Goal: Task Accomplishment & Management: Manage account settings

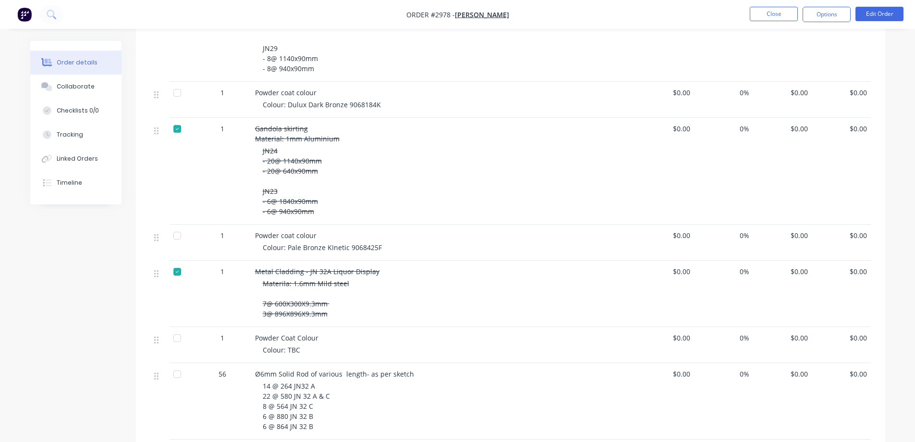
scroll to position [1703, 0]
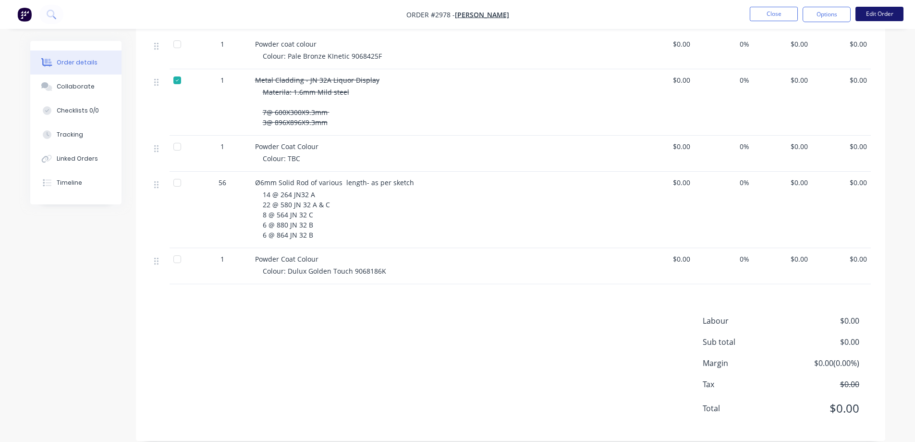
click at [869, 12] on button "Edit Order" at bounding box center [880, 14] width 48 height 14
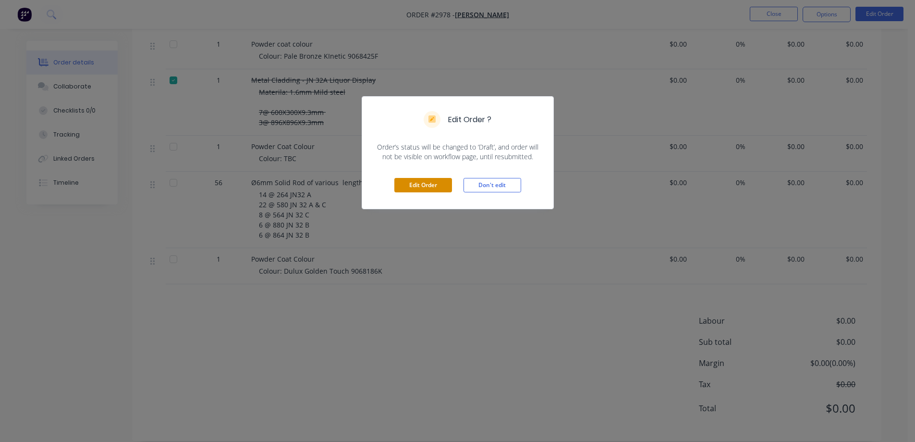
click at [442, 180] on button "Edit Order" at bounding box center [424, 185] width 58 height 14
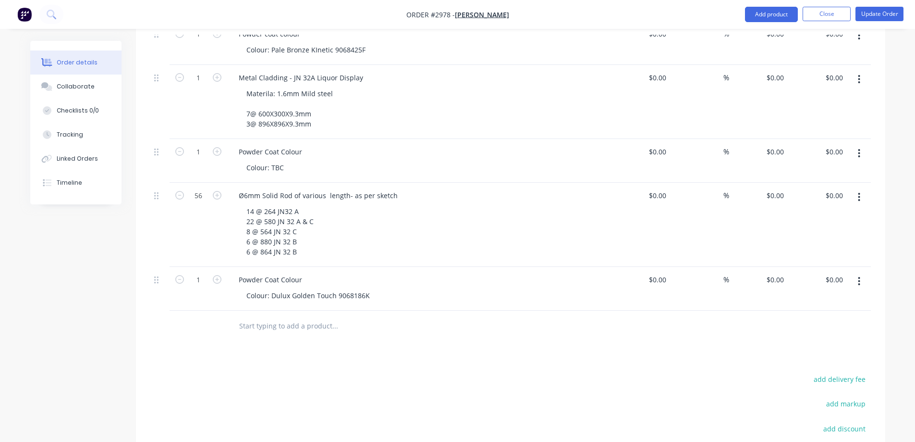
scroll to position [2048, 0]
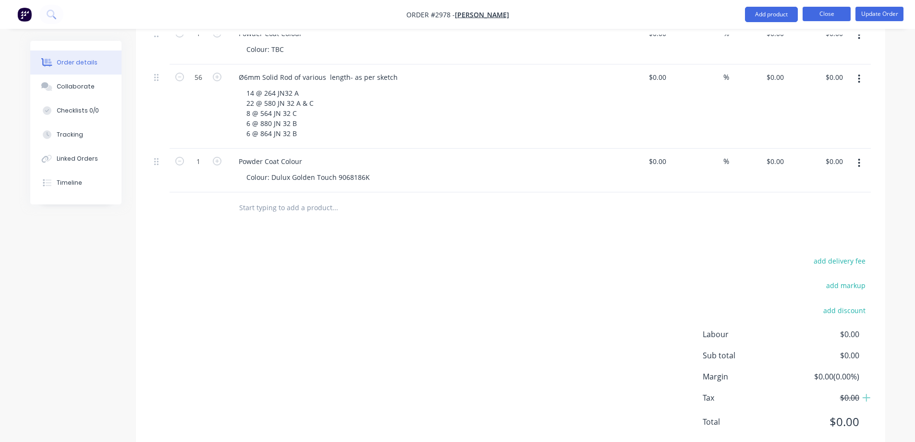
click at [823, 15] on button "Close" at bounding box center [827, 14] width 48 height 14
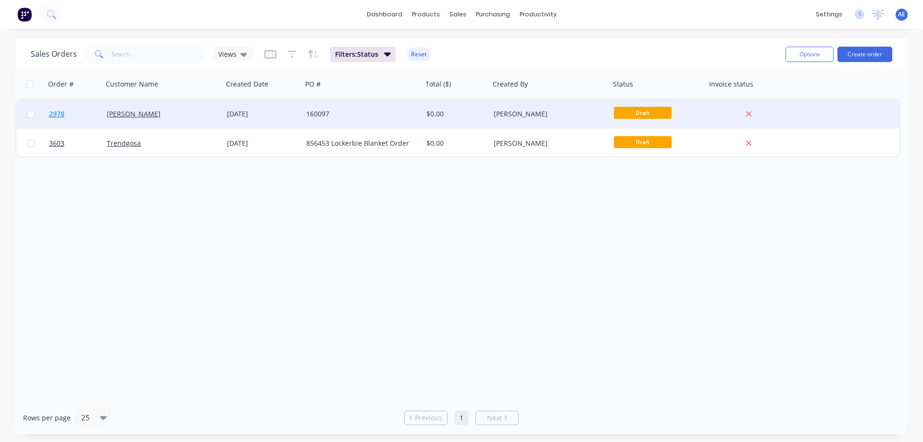
click at [66, 117] on link "2978" at bounding box center [78, 113] width 58 height 29
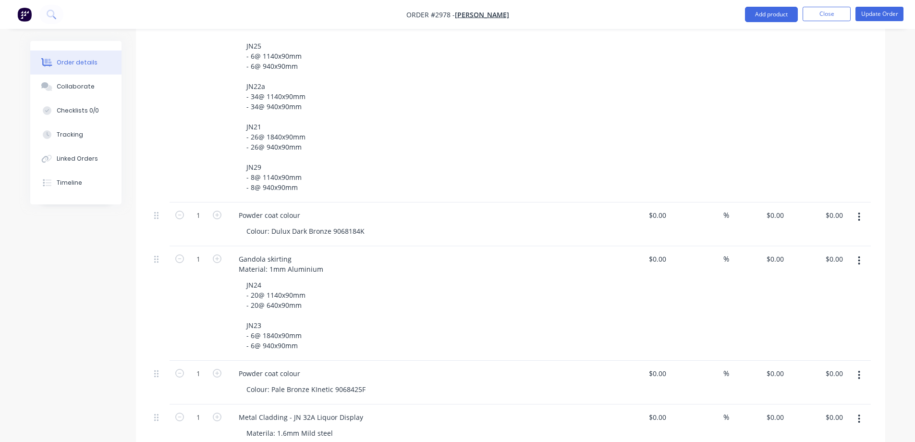
scroll to position [1567, 0]
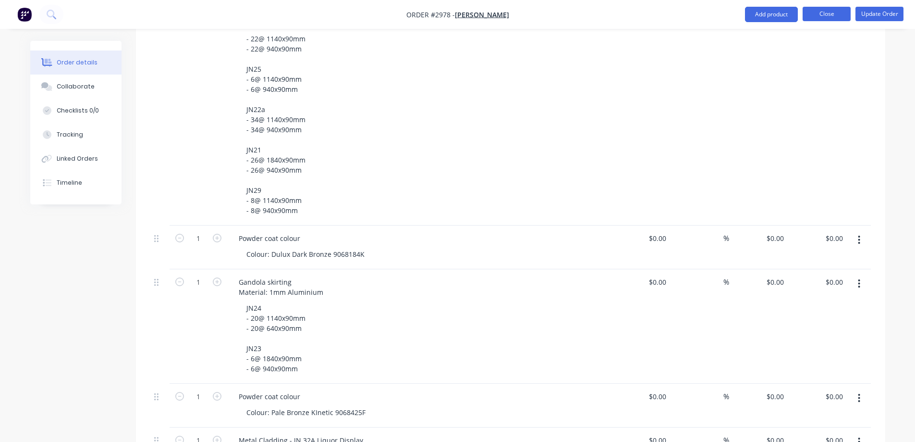
click at [819, 12] on button "Close" at bounding box center [827, 14] width 48 height 14
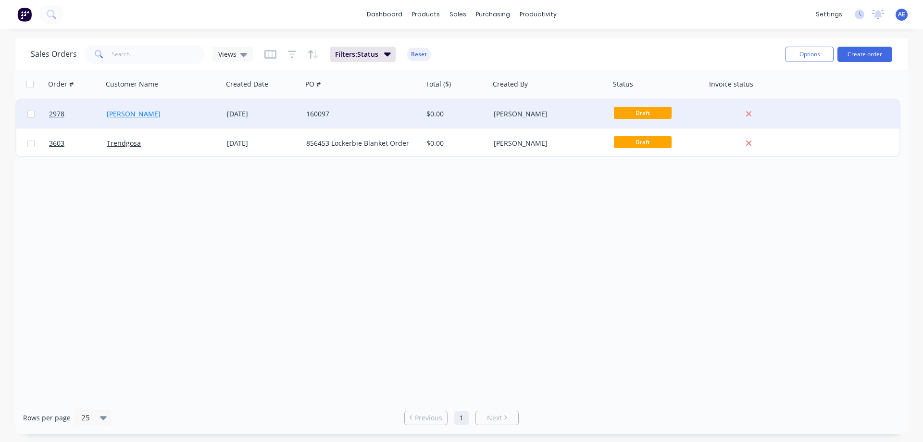
click at [126, 113] on link "Michael Schiavello" at bounding box center [134, 113] width 54 height 9
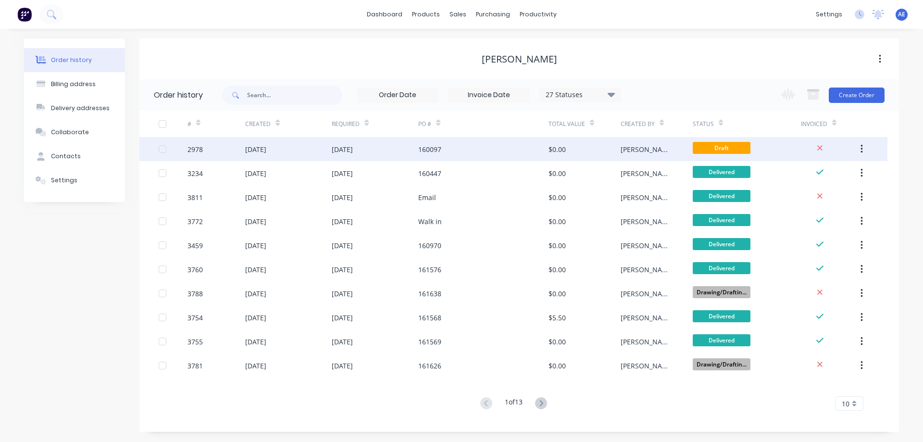
click at [213, 148] on div "2978" at bounding box center [216, 149] width 58 height 24
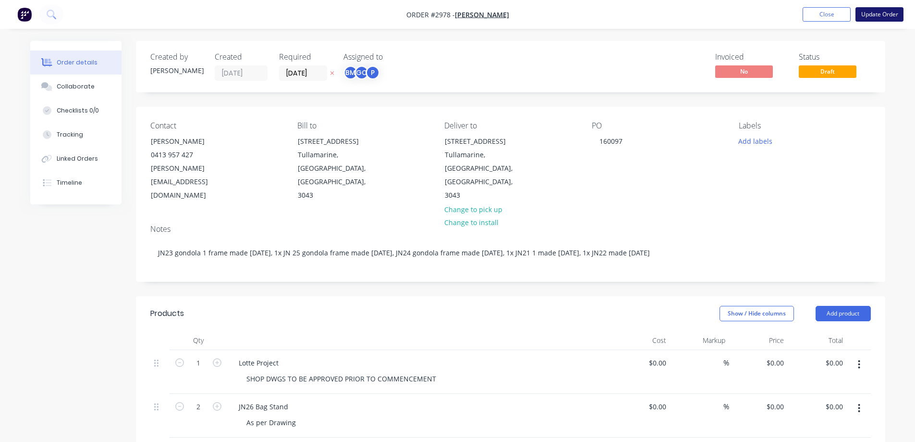
click at [882, 15] on button "Update Order" at bounding box center [880, 14] width 48 height 14
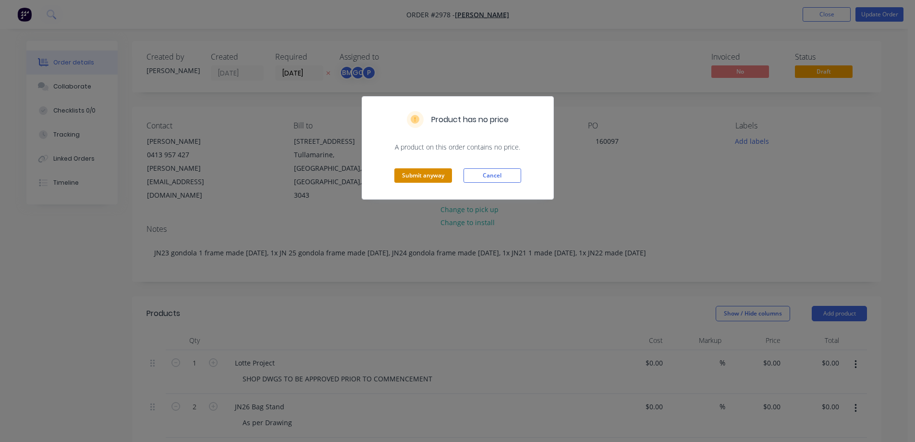
click at [430, 177] on button "Submit anyway" at bounding box center [424, 175] width 58 height 14
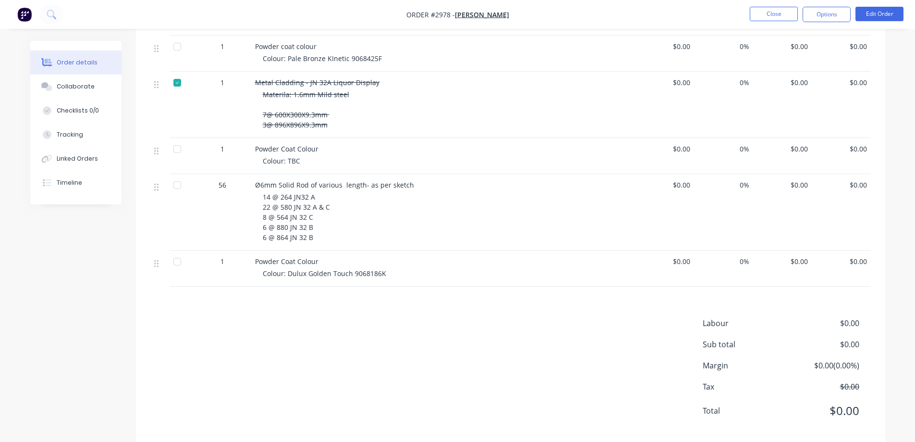
scroll to position [1703, 0]
click at [872, 10] on button "Edit Order" at bounding box center [880, 14] width 48 height 14
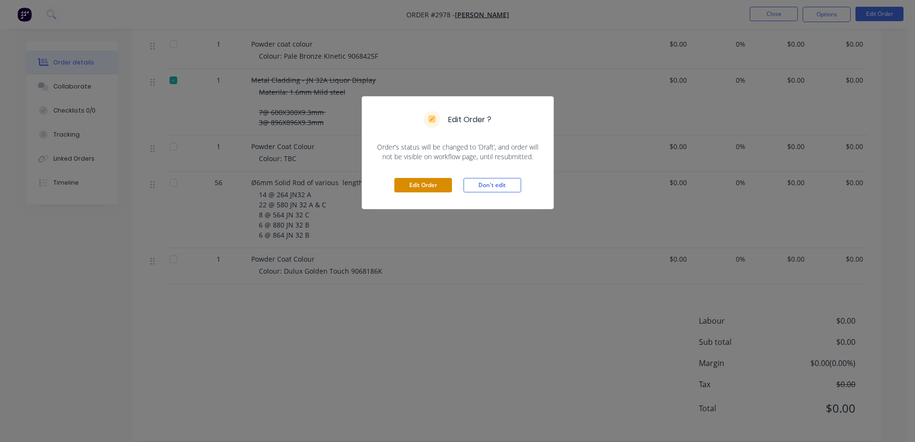
click at [439, 183] on button "Edit Order" at bounding box center [424, 185] width 58 height 14
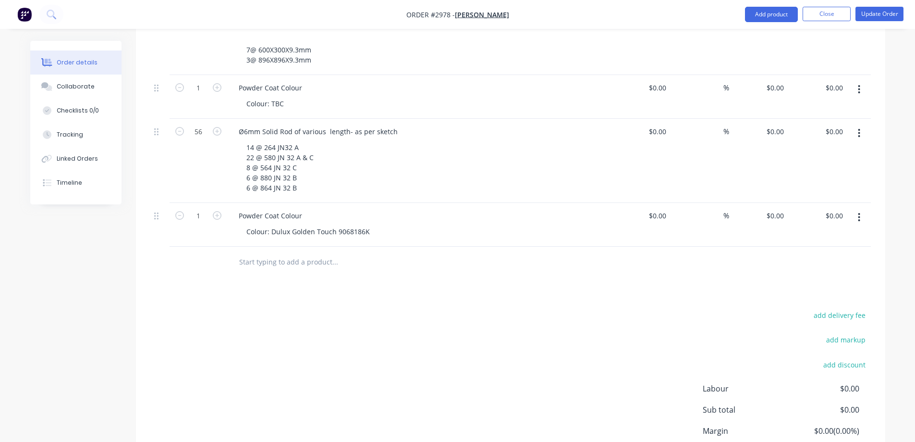
scroll to position [1904, 0]
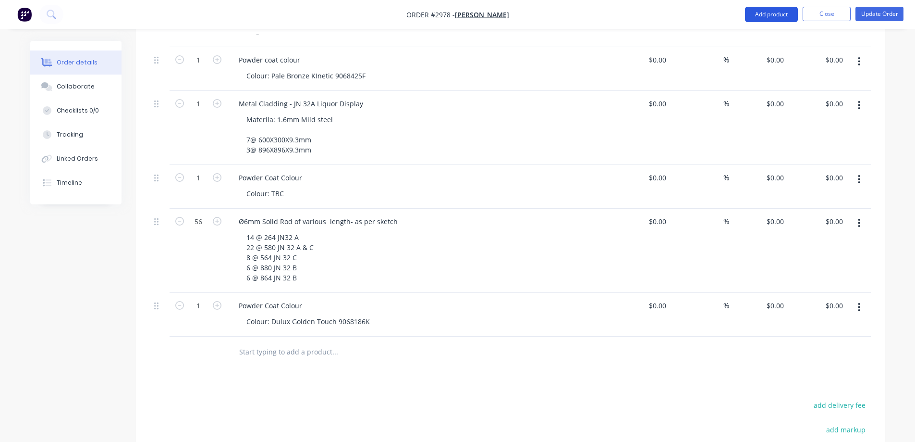
click at [776, 13] on button "Add product" at bounding box center [771, 14] width 53 height 15
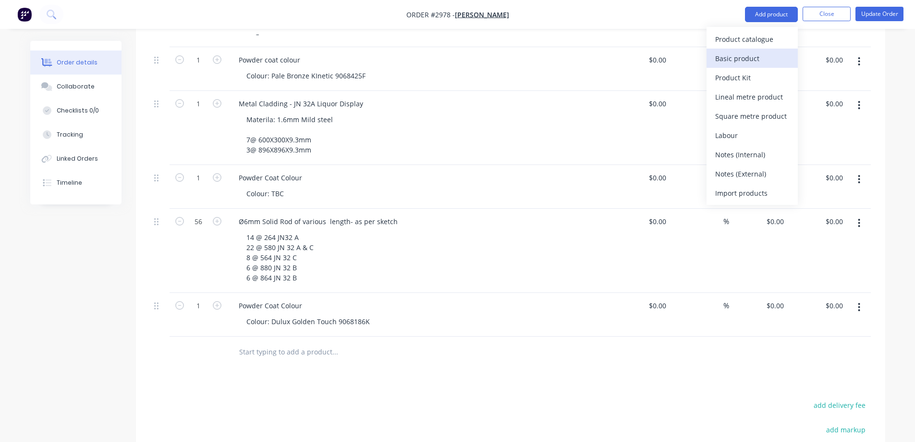
click at [755, 56] on div "Basic product" at bounding box center [753, 58] width 74 height 14
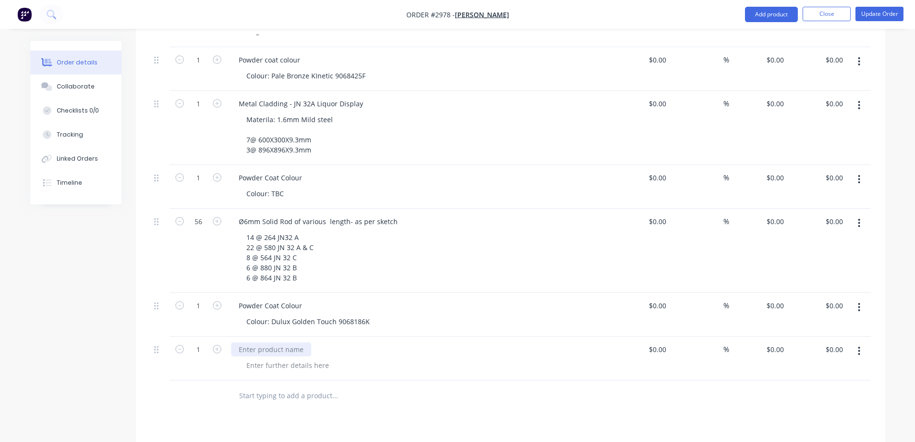
click at [253, 342] on div at bounding box center [271, 349] width 80 height 14
click at [250, 342] on div at bounding box center [419, 349] width 377 height 14
click at [256, 358] on div at bounding box center [288, 365] width 98 height 14
click at [255, 342] on div at bounding box center [419, 349] width 377 height 14
click at [858, 342] on button "button" at bounding box center [859, 350] width 23 height 17
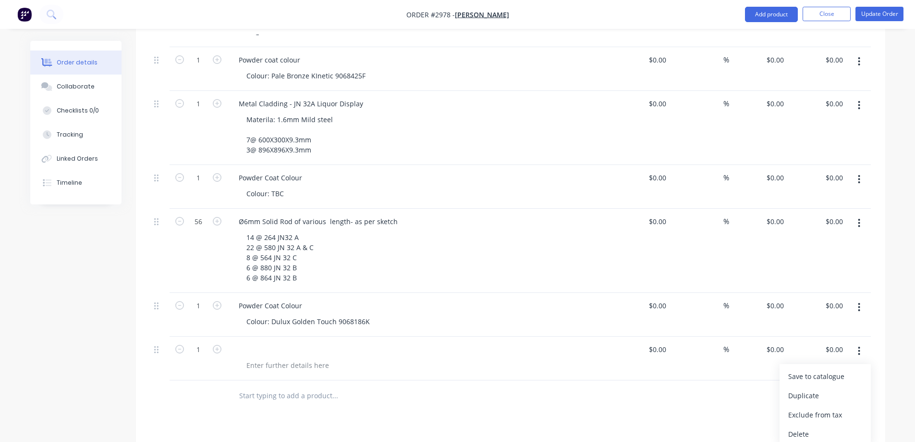
click at [816, 427] on div "Delete" at bounding box center [826, 434] width 74 height 14
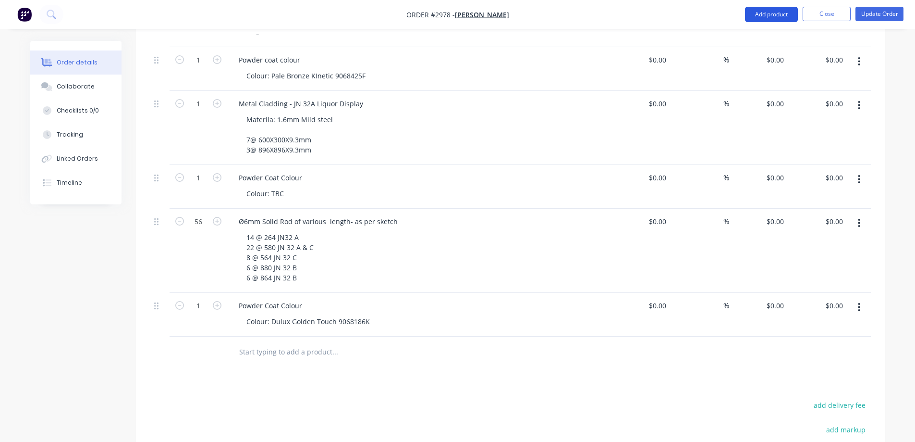
click at [773, 12] on button "Add product" at bounding box center [771, 14] width 53 height 15
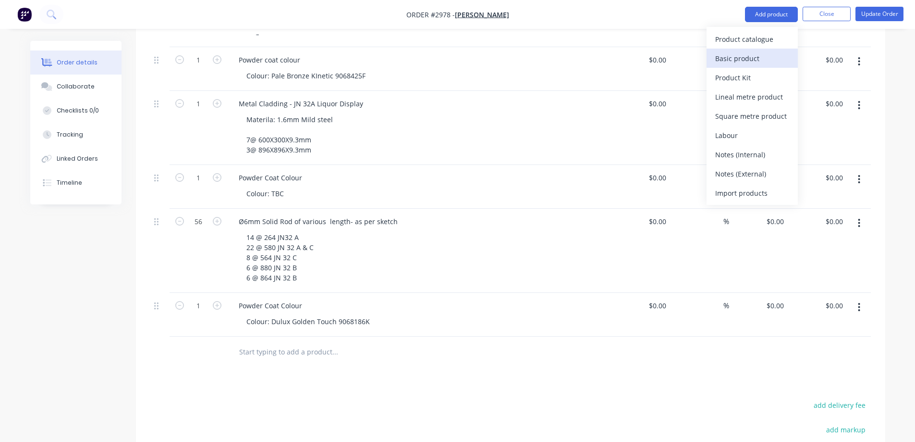
click at [744, 54] on div "Basic product" at bounding box center [753, 58] width 74 height 14
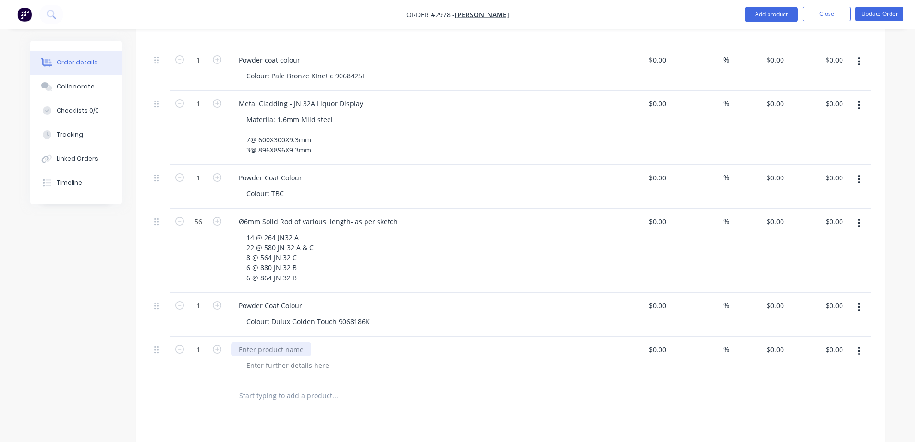
click at [240, 342] on div at bounding box center [271, 349] width 80 height 14
click at [333, 342] on div "Convection wall bay capping ( extra)" at bounding box center [296, 349] width 131 height 14
click at [284, 358] on div at bounding box center [288, 365] width 98 height 14
click at [353, 342] on div "Convection wall bay capping (extra)" at bounding box center [295, 349] width 129 height 14
click at [367, 358] on div at bounding box center [423, 365] width 369 height 14
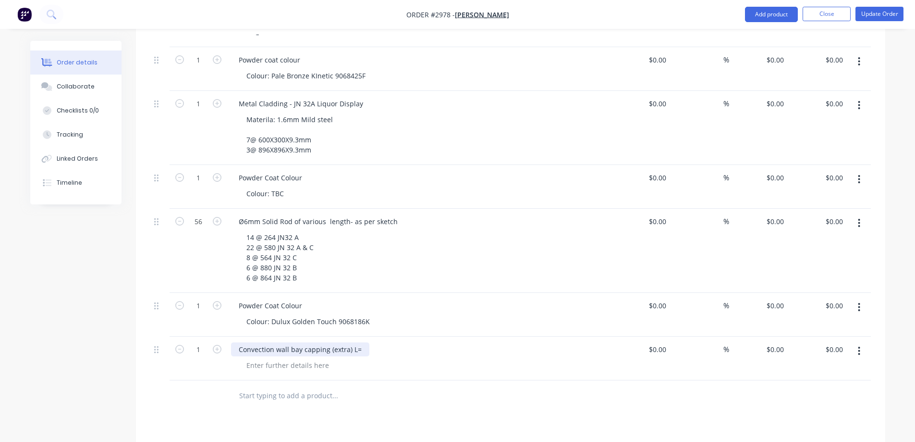
click at [361, 342] on div "Convection wall bay capping (extra) L=" at bounding box center [300, 349] width 138 height 14
click at [368, 386] on input "text" at bounding box center [335, 395] width 192 height 19
click at [861, 345] on icon "button" at bounding box center [859, 350] width 2 height 11
click at [817, 388] on div "Duplicate" at bounding box center [826, 395] width 74 height 14
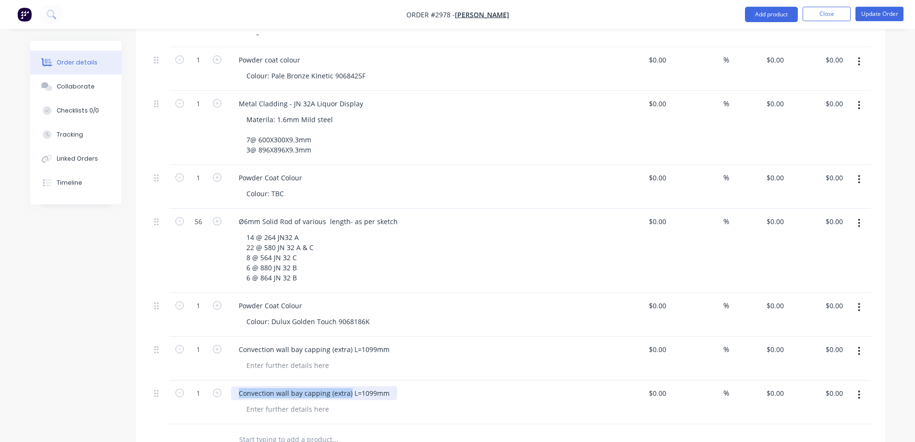
drag, startPoint x: 349, startPoint y: 366, endPoint x: 237, endPoint y: 368, distance: 112.0
click at [237, 386] on div "Convection wall bay capping (extra) L=1099mm" at bounding box center [314, 393] width 166 height 14
click at [241, 386] on div "extra trims L=1099mm" at bounding box center [274, 393] width 87 height 14
click at [286, 386] on div "Extra trims L=1099mm" at bounding box center [274, 393] width 87 height 14
click at [295, 386] on div "Extra trims L=099mm" at bounding box center [273, 393] width 84 height 14
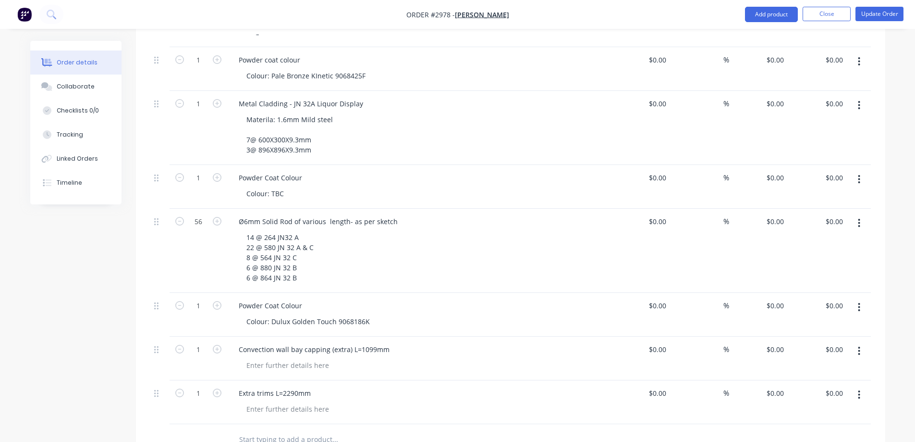
click at [359, 402] on div at bounding box center [423, 409] width 369 height 14
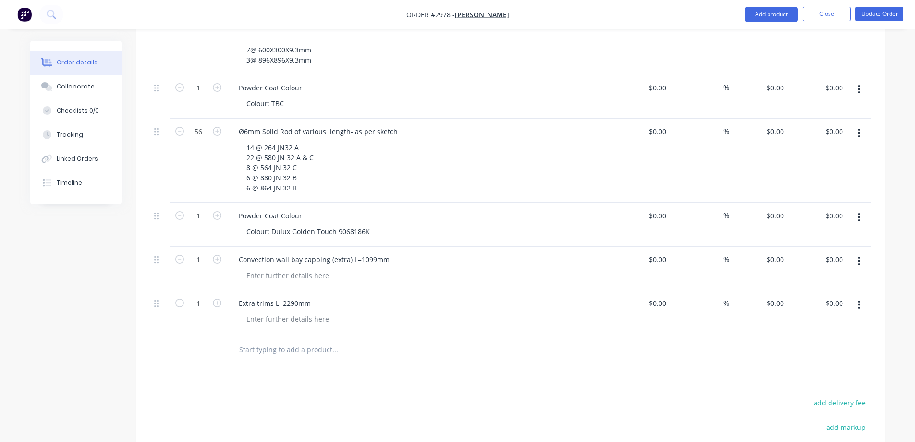
scroll to position [2000, 0]
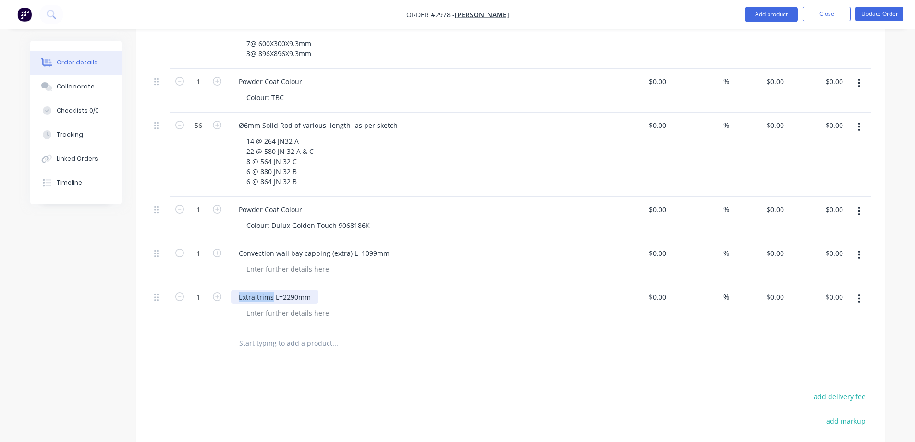
drag, startPoint x: 272, startPoint y: 270, endPoint x: 236, endPoint y: 269, distance: 36.5
click at [236, 290] on div "Extra trims L=2290mm" at bounding box center [274, 297] width 87 height 14
click at [305, 333] on input "text" at bounding box center [335, 342] width 192 height 19
click at [784, 11] on button "Add product" at bounding box center [771, 14] width 53 height 15
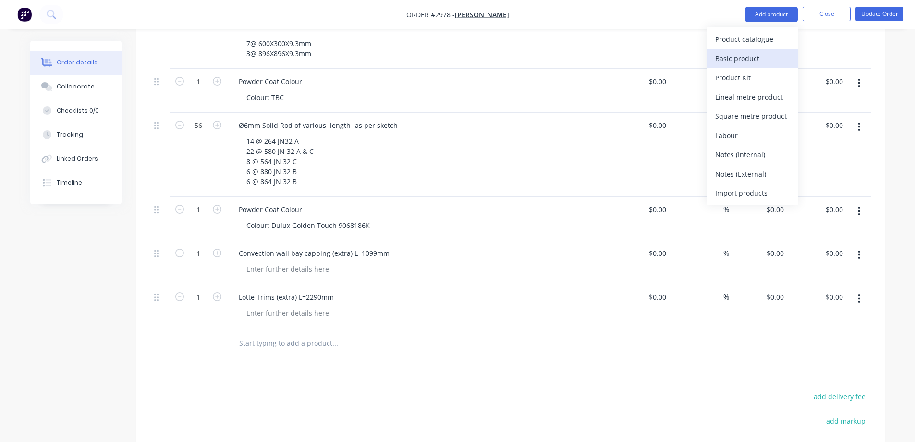
click at [731, 52] on div "Basic product" at bounding box center [753, 58] width 74 height 14
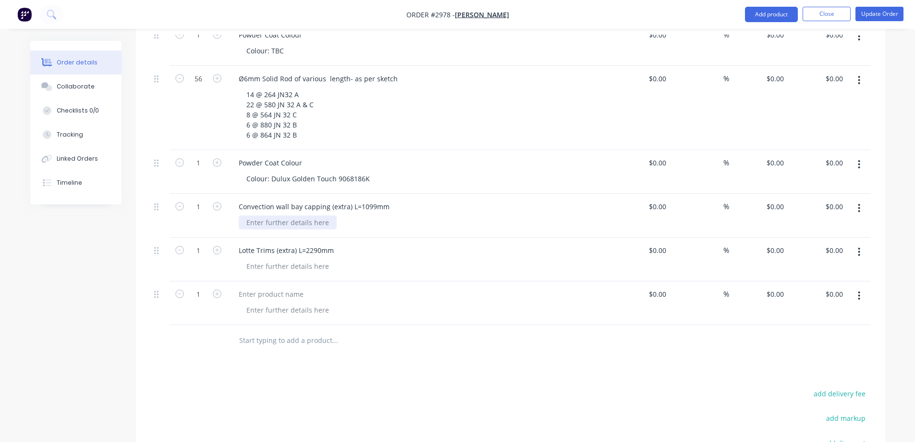
scroll to position [2048, 0]
click at [275, 214] on div at bounding box center [288, 221] width 98 height 14
click at [372, 214] on div "Material: Rimex Granex Stainless Steel Vhampange" at bounding box center [329, 221] width 180 height 14
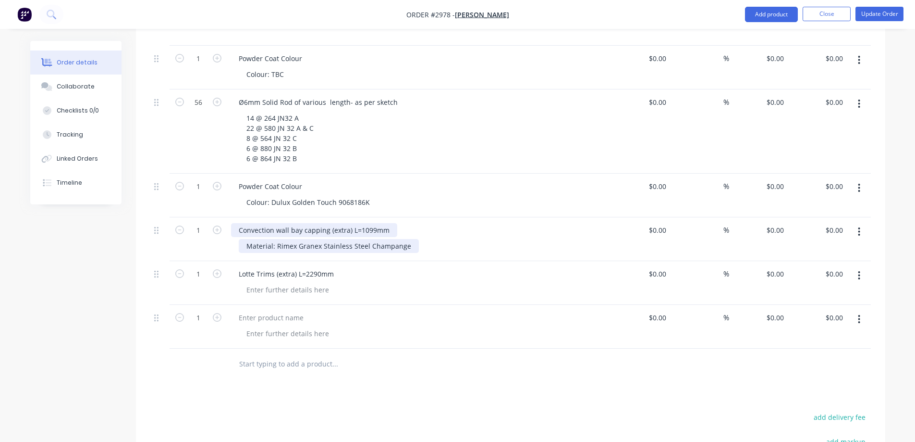
scroll to position [2000, 0]
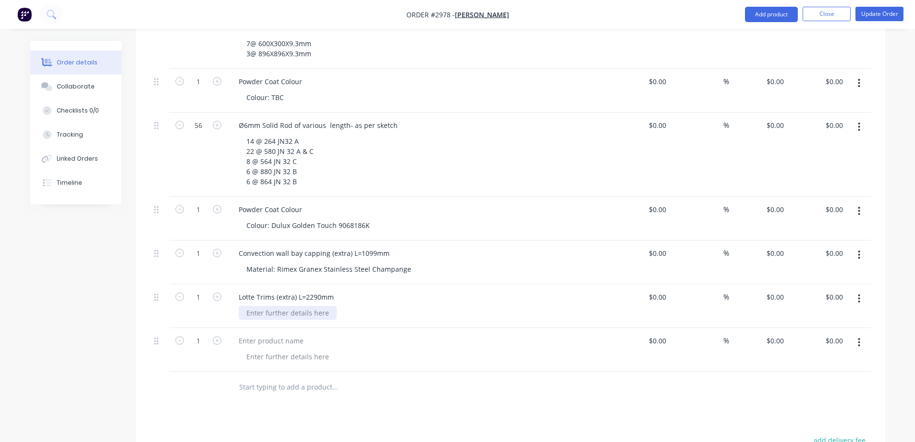
click at [278, 306] on div at bounding box center [288, 313] width 98 height 14
click at [386, 246] on div "Convection wall bay capping (extra) L=1099mm" at bounding box center [314, 253] width 166 height 14
click at [338, 290] on div "Lotte Trims (extra) L=2290mm" at bounding box center [286, 297] width 111 height 14
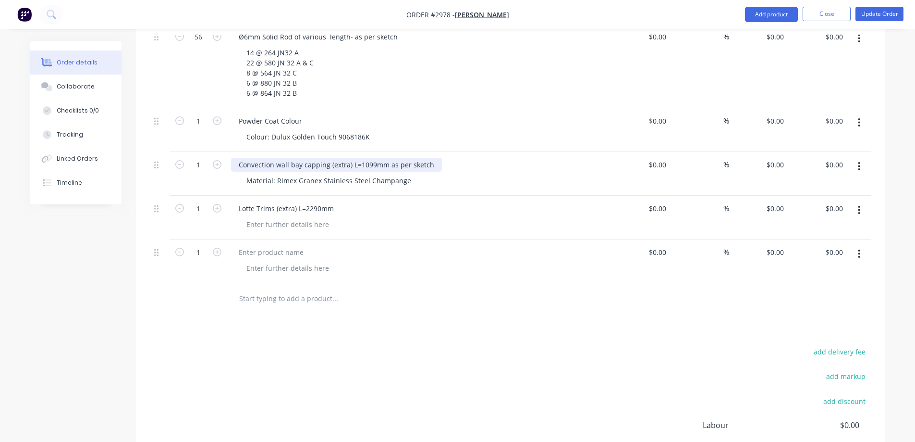
scroll to position [2083, 0]
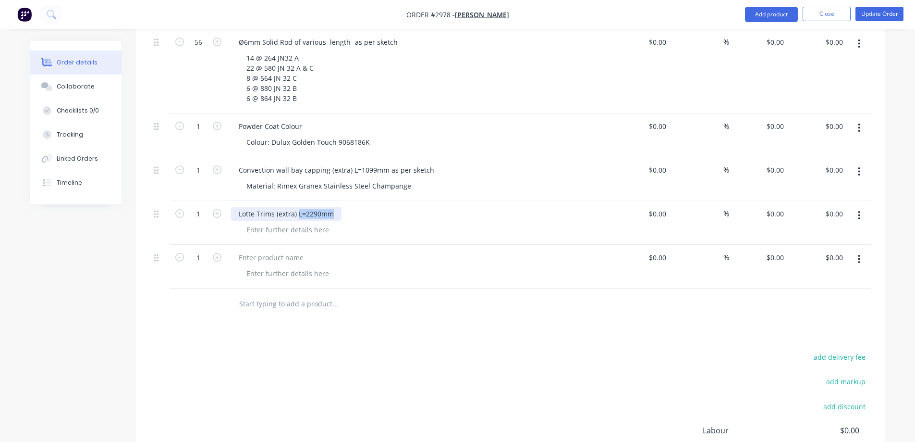
drag, startPoint x: 296, startPoint y: 187, endPoint x: 339, endPoint y: 186, distance: 42.8
click at [339, 207] on div "Lotte Trims (extra) L=2290mm" at bounding box center [286, 214] width 111 height 14
click at [289, 222] on div at bounding box center [288, 229] width 98 height 14
drag, startPoint x: 260, startPoint y: 199, endPoint x: 260, endPoint y: 205, distance: 5.8
click at [260, 222] on div at bounding box center [288, 229] width 98 height 14
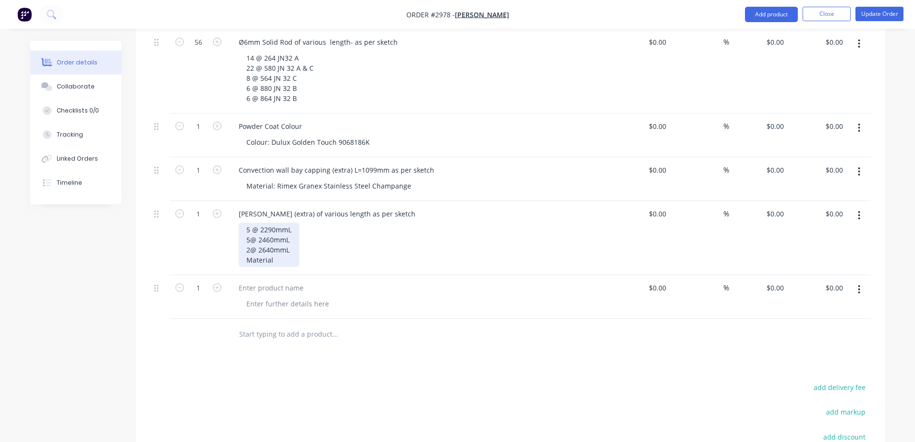
click at [295, 223] on div "5 @ 2290mmL 5@ 2460mmL 2@ 2640mmL Material" at bounding box center [269, 244] width 61 height 44
click at [302, 222] on div "5 @ 2290mmL 5@ 2460mmL 2@ 2640mmL ( j sshape) Material" at bounding box center [285, 244] width 93 height 44
click at [297, 222] on div "5 @ 2290mmL 5@ 2460mmL 2@ 2640mmL ( j shape) Material" at bounding box center [284, 244] width 90 height 44
click at [283, 236] on div "5 @ 2290mmL 5@ 2460mmL 2@ 2640mmL ( J shape) Material" at bounding box center [284, 244] width 90 height 44
drag, startPoint x: 317, startPoint y: 222, endPoint x: 296, endPoint y: 221, distance: 21.7
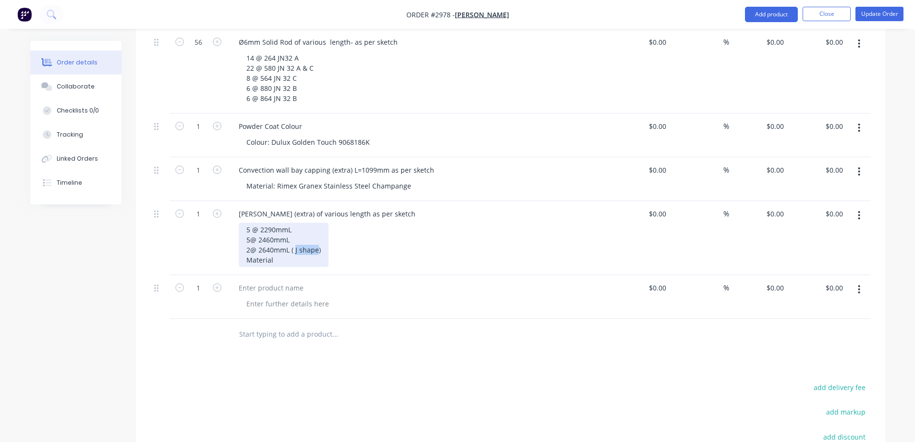
click at [296, 222] on div "5 @ 2290mmL 5@ 2460mmL 2@ 2640mmL ( J shape) Material" at bounding box center [284, 244] width 90 height 44
click at [282, 233] on div "5 @ 2290mmL 5@ 2460mmL 2@ 2640mmL ( J shape) Material" at bounding box center [284, 244] width 90 height 44
click at [300, 233] on div "5 @ 2290mmL 5@ 2460mmL 2@ 2640mmL ( J shape) Material: Rimex stainless Steel Su…" at bounding box center [318, 244] width 158 height 44
click at [330, 281] on div at bounding box center [419, 288] width 377 height 14
click at [391, 234] on div "5 @ 2290mmL 5@ 2460mmL 2@ 2640mmL ( J shape) Material: Rimex Stainless Steel Su…" at bounding box center [318, 244] width 158 height 44
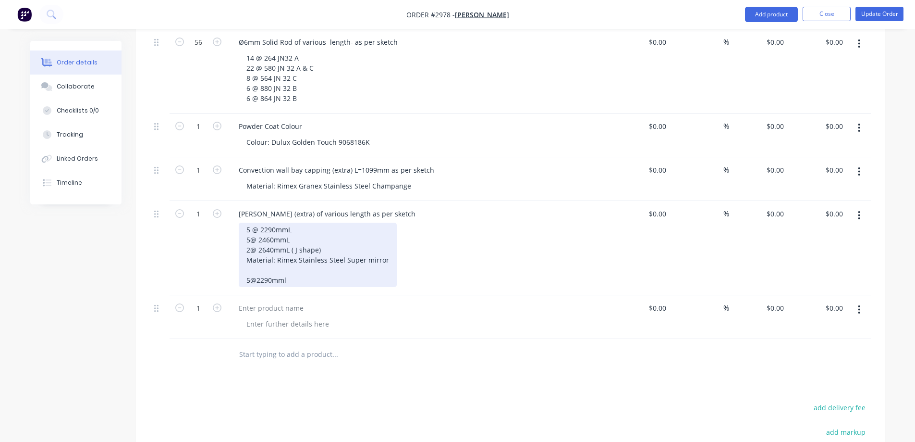
click at [261, 222] on div "5 @ 2290mmL 5@ 2460mmL 2@ 2640mmL ( J shape) Material: Rimex Stainless Steel Su…" at bounding box center [318, 254] width 158 height 64
click at [267, 222] on div "5 @ 20x2290mmL 5@ 2460mmL 2@ 2640mmL ( J shape) Material: Rimex Stainless Steel…" at bounding box center [318, 254] width 158 height 64
click at [273, 222] on div "5 @ 20 x2290mmL 5@ 2460mmL 2@ 2640mmL ( J shape) Material: Rimex Stainless Stee…" at bounding box center [318, 254] width 158 height 64
click at [259, 222] on div "5 @ 20 x 2290mmL 5@ 2460mmL 2@ 2640mmL ( J shape) Material: Rimex Stainless Ste…" at bounding box center [318, 254] width 158 height 64
click at [257, 254] on div "5 @ 20 x 2290mmL 5@ 20 x 2460mmL 2@ 2640mmL ( J shape) Material: Rimex Stainles…" at bounding box center [318, 254] width 158 height 64
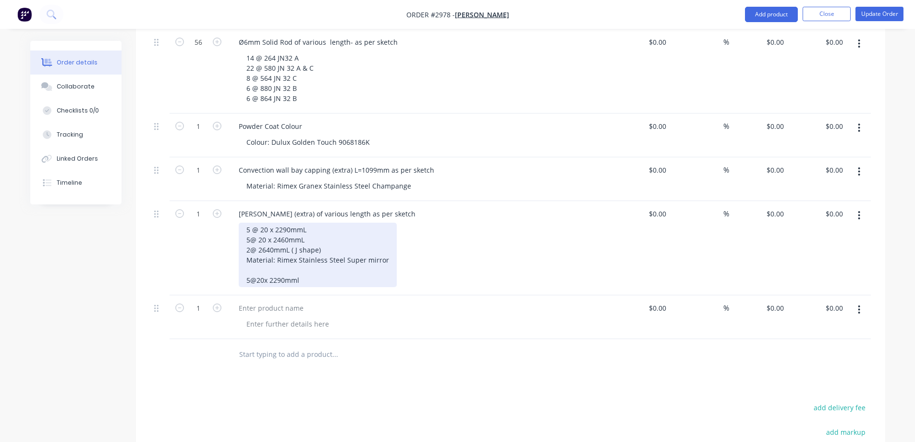
click at [264, 255] on div "5 @ 20 x 2290mmL 5@ 20 x 2460mmL 2@ 2640mmL ( J shape) Material: Rimex Stainles…" at bounding box center [318, 254] width 158 height 64
click at [257, 253] on div "5 @ 20 x 2290mmL 5@ 20 x 2460mmL 2@ 2640mmL ( J shape) Material: Rimex Stainles…" at bounding box center [318, 254] width 158 height 64
click at [304, 253] on div "5 @ 20 x 2290mmL 5@ 20 x 2460mmL 2@ 2640mmL ( J shape) Material: Rimex Stainles…" at bounding box center [318, 254] width 158 height 64
click at [323, 257] on div "5 @ 20 x 2290mmL 5@ 20 x 2460mmL 2@ 2640mmL ( J shape) Material: Rimex Stainles…" at bounding box center [318, 254] width 158 height 64
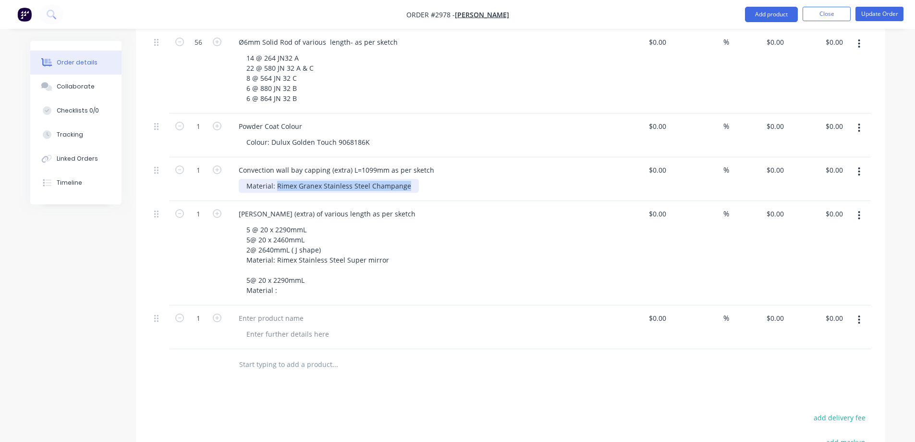
drag, startPoint x: 406, startPoint y: 161, endPoint x: 277, endPoint y: 162, distance: 129.3
click at [277, 179] on div "Material: Rimex Granex Stainless Steel Champange" at bounding box center [329, 186] width 180 height 14
copy div "Rimex Granex Stainless Steel Champange"
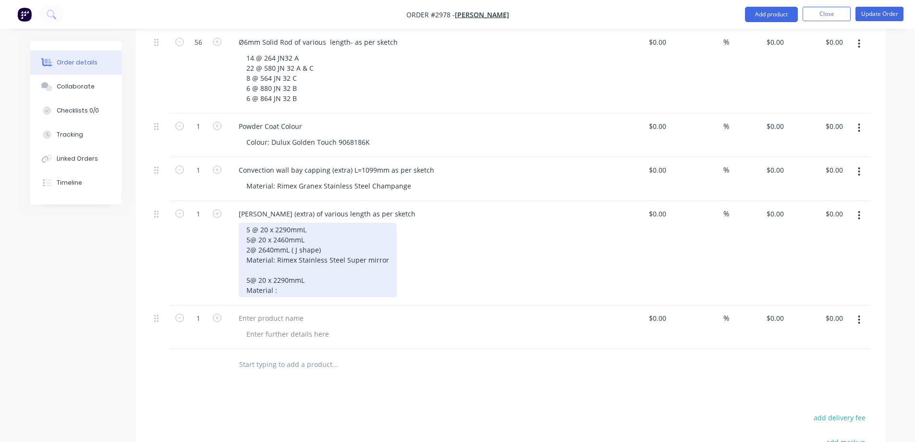
click at [280, 267] on div "5 @ 20 x 2290mmL 5@ 20 x 2460mmL 2@ 2640mmL ( J shape) Material: Rimex Stainles…" at bounding box center [318, 259] width 158 height 74
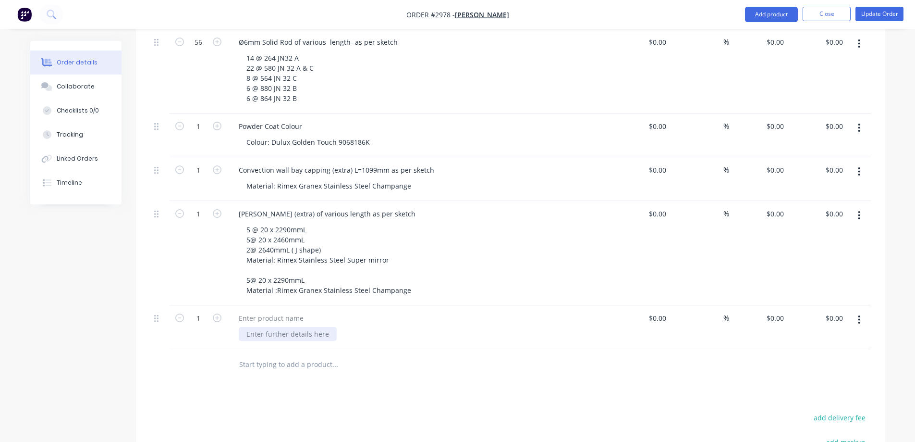
click at [274, 327] on div at bounding box center [288, 334] width 98 height 14
click at [267, 311] on div at bounding box center [271, 318] width 80 height 14
click at [264, 327] on div at bounding box center [288, 334] width 98 height 14
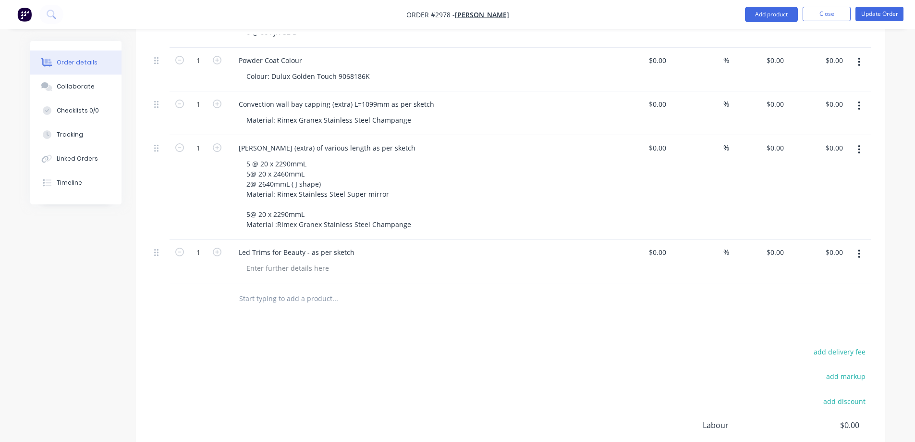
scroll to position [2179, 0]
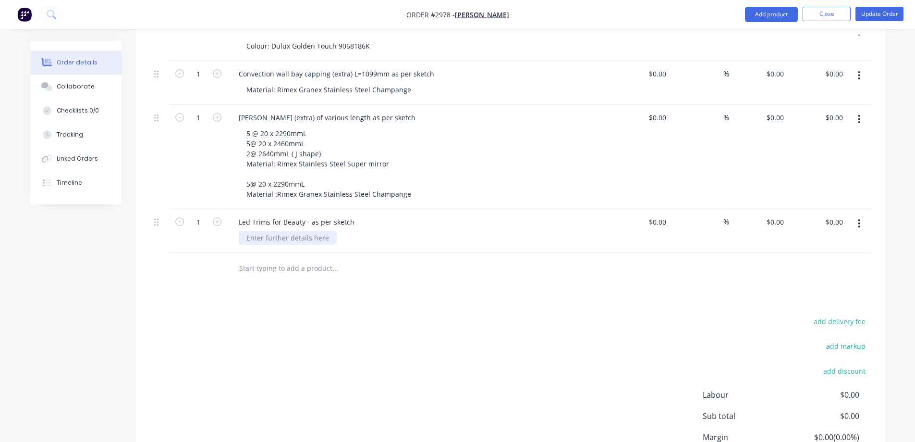
click at [257, 231] on div at bounding box center [288, 238] width 98 height 14
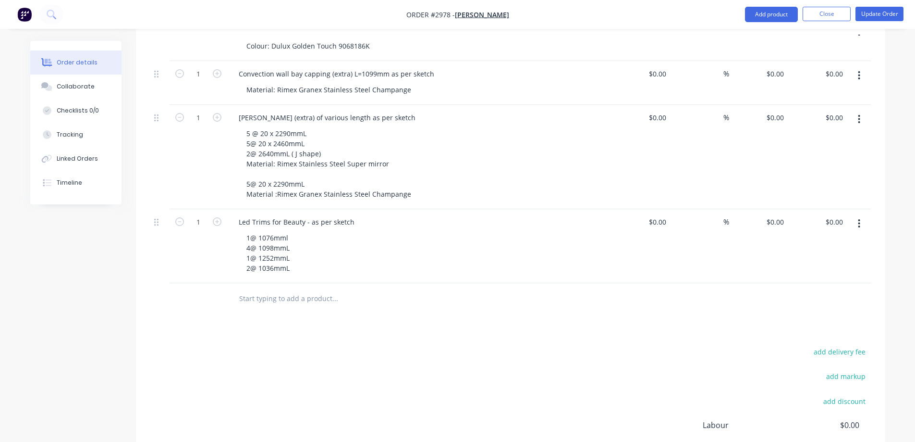
click at [374, 345] on div "add delivery fee add markup add discount Labour $0.00 Sub total $0.00 Margin $0…" at bounding box center [510, 437] width 721 height 185
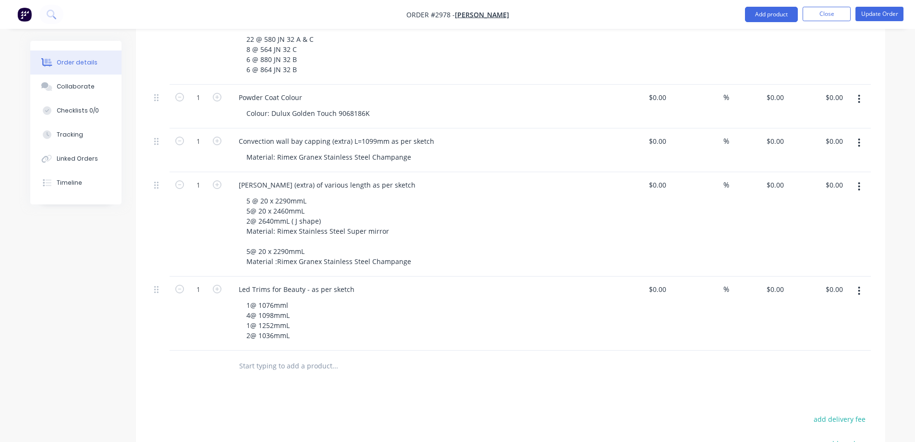
scroll to position [2083, 0]
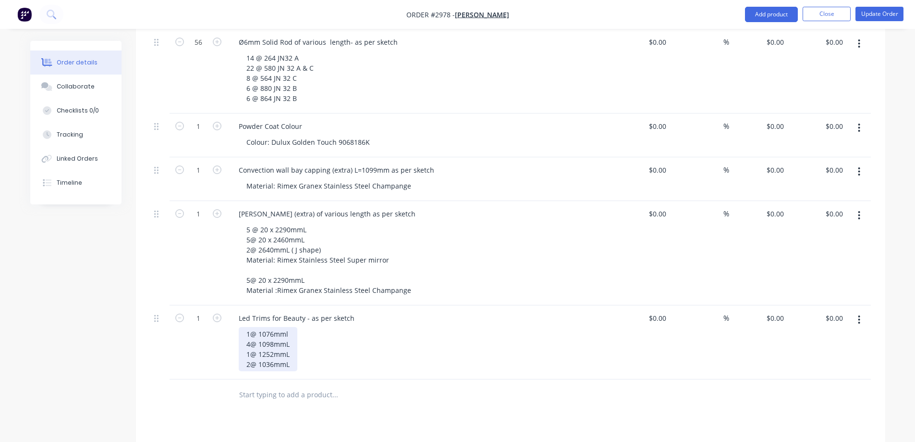
click at [295, 338] on div "1@ 1076mml 4@ 1098mmL 1@ 1252mmL 2@ 1036mmL" at bounding box center [268, 349] width 59 height 44
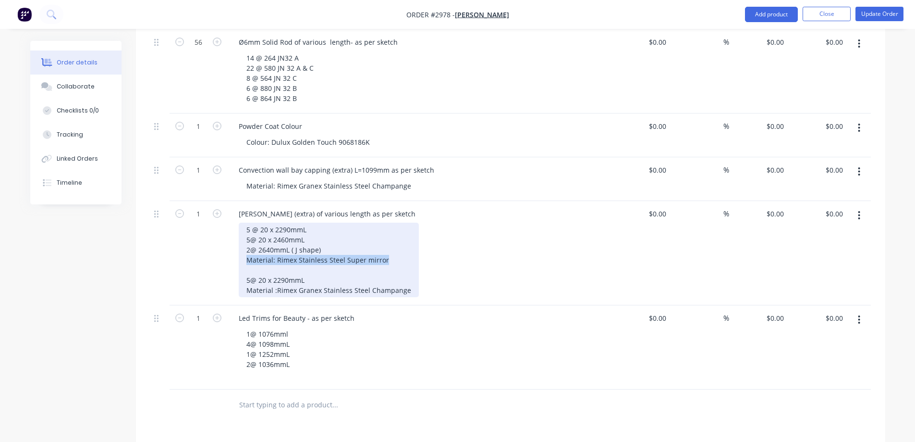
drag, startPoint x: 388, startPoint y: 236, endPoint x: 245, endPoint y: 234, distance: 142.7
click at [245, 234] on div "5 @ 20 x 2290mmL 5@ 20 x 2460mmL 2@ 2640mmL ( J shape) Material: Rimex Stainles…" at bounding box center [329, 259] width 180 height 74
copy div "Material: Rimex Stainless Steel Super mirror"
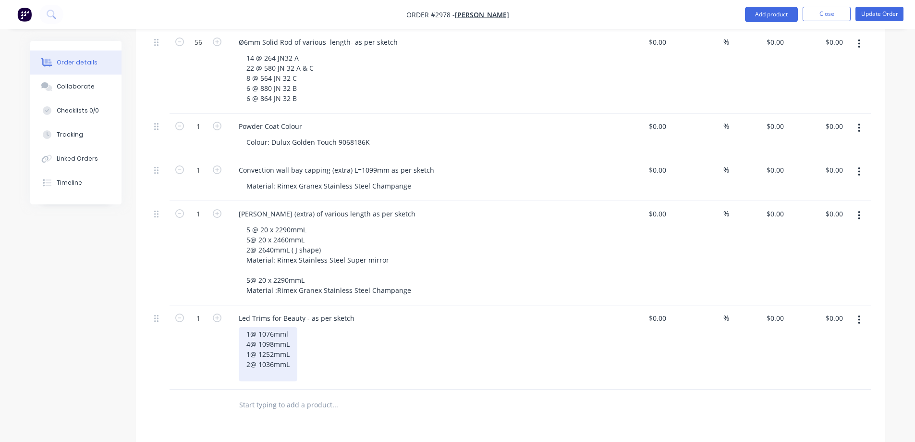
click at [257, 354] on div "1@ 1076mml 4@ 1098mmL 1@ 1252mmL 2@ 1036mmL" at bounding box center [268, 354] width 59 height 54
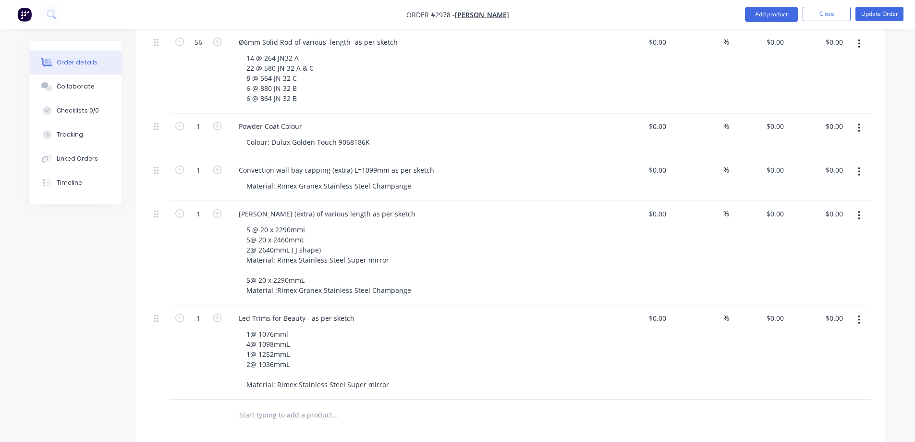
click at [556, 342] on div "1@ 1076mml 4@ 1098mmL 1@ 1252mmL 2@ 1036mmL Material: Rimex Stainless Steel Sup…" at bounding box center [423, 359] width 369 height 64
click at [547, 347] on div "1@ 1076mml 4@ 1098mmL 1@ 1252mmL 2@ 1036mmL Material: Rimex Stainless Steel Sup…" at bounding box center [423, 359] width 369 height 64
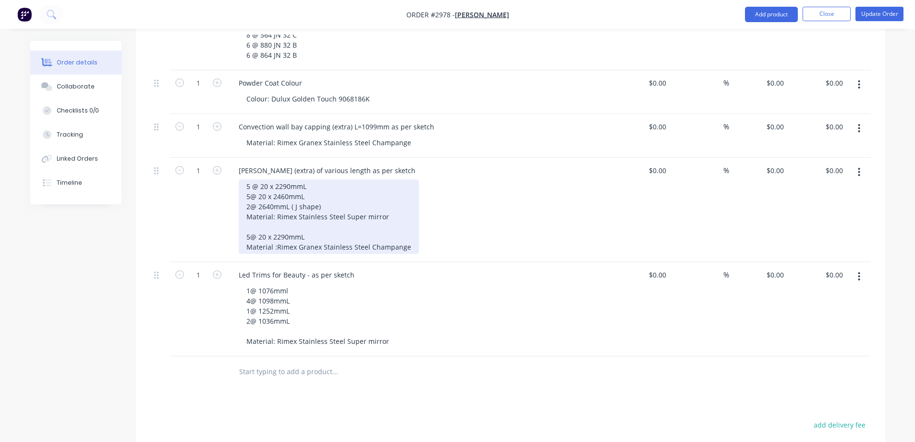
scroll to position [2131, 0]
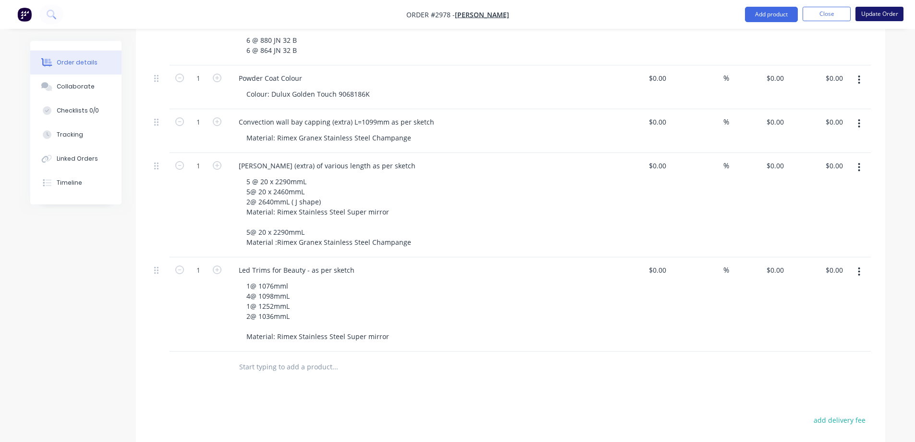
click at [881, 14] on button "Update Order" at bounding box center [880, 14] width 48 height 14
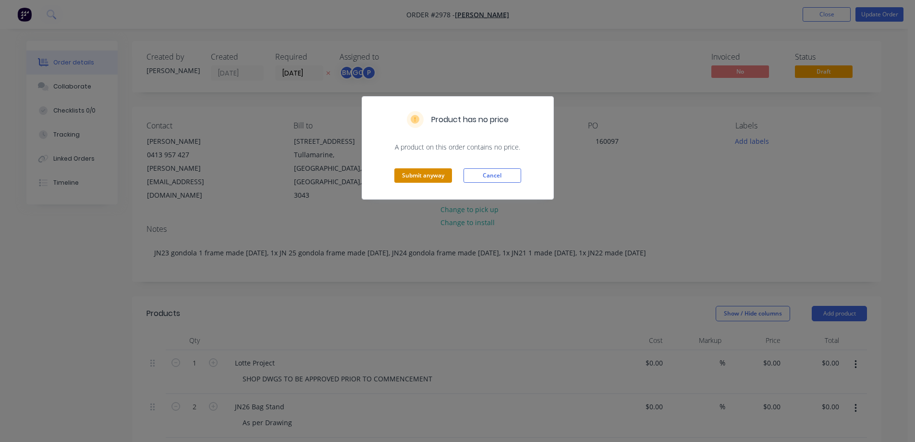
click at [430, 176] on button "Submit anyway" at bounding box center [424, 175] width 58 height 14
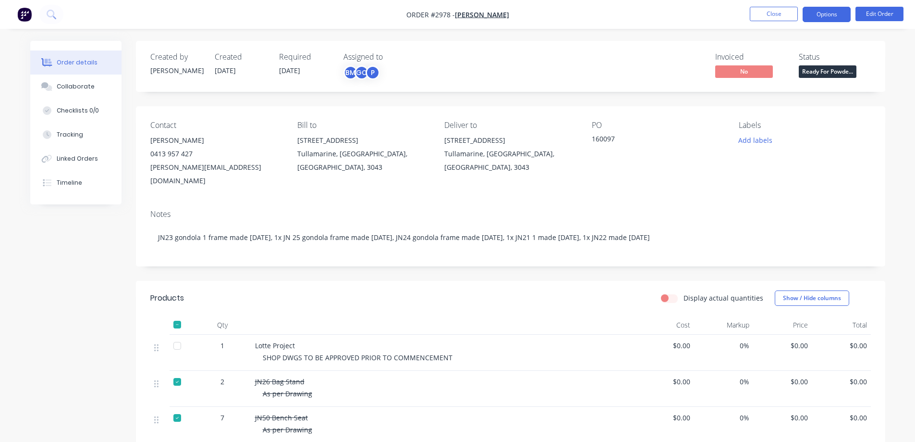
click at [824, 12] on button "Options" at bounding box center [827, 14] width 48 height 15
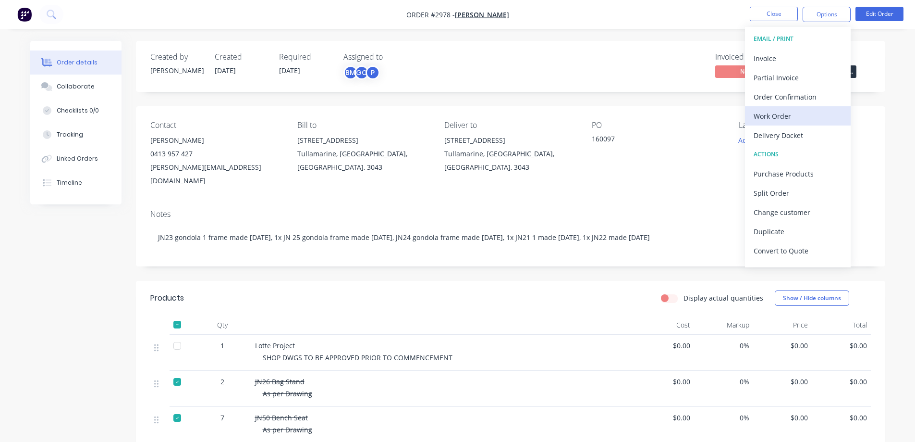
click at [779, 120] on div "Work Order" at bounding box center [798, 116] width 88 height 14
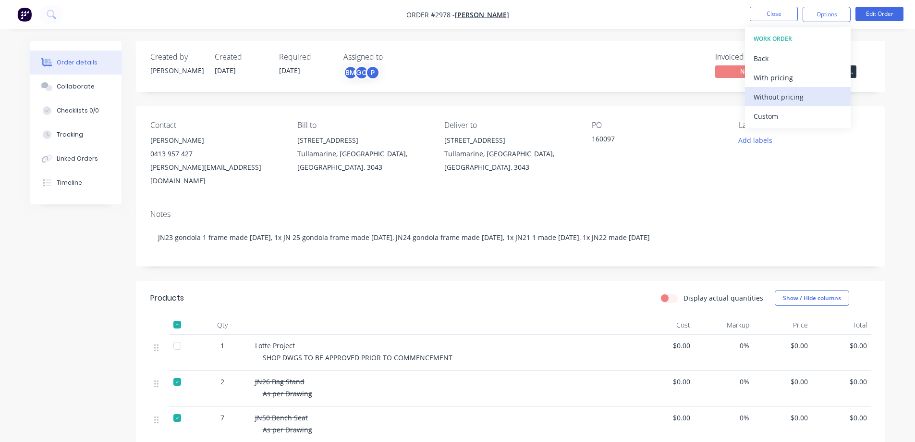
click at [777, 97] on div "Without pricing" at bounding box center [798, 97] width 88 height 14
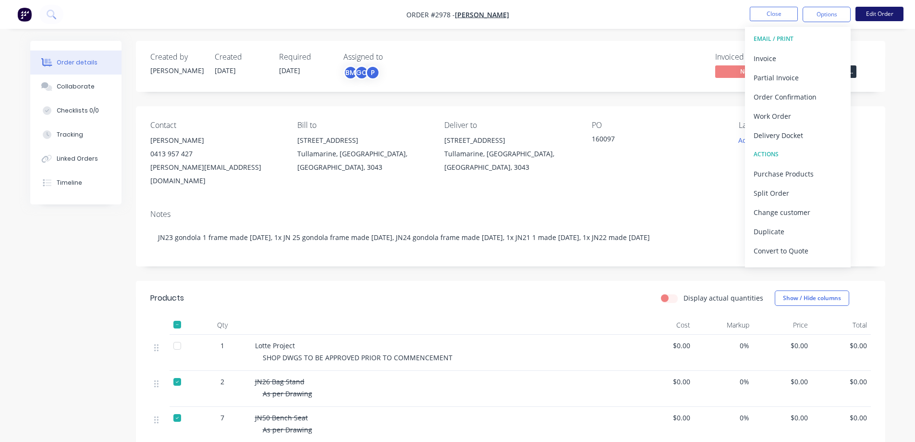
click at [871, 14] on button "Edit Order" at bounding box center [880, 14] width 48 height 14
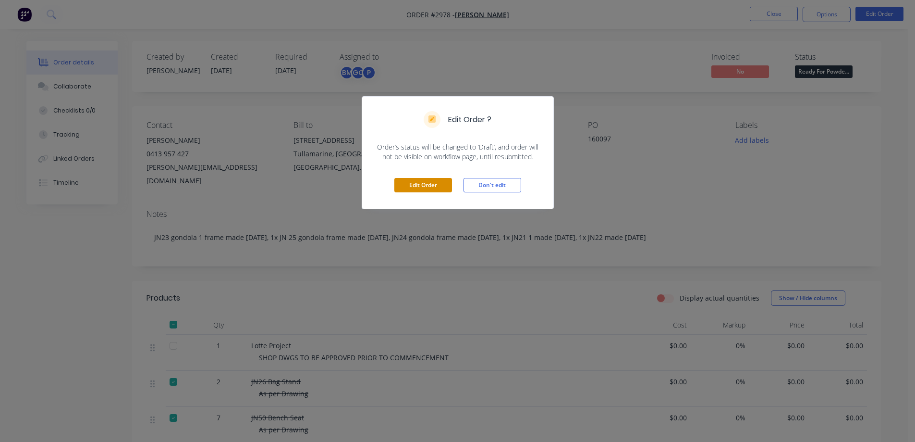
click at [426, 186] on button "Edit Order" at bounding box center [424, 185] width 58 height 14
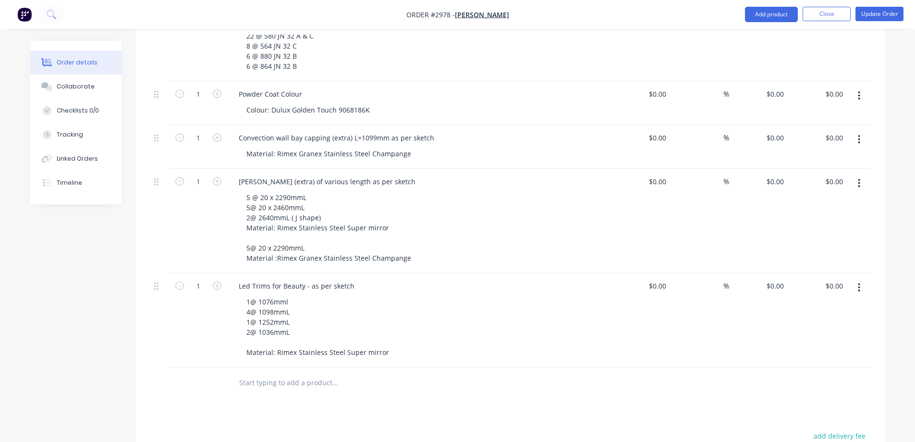
scroll to position [2114, 0]
click at [779, 14] on button "Add product" at bounding box center [771, 14] width 53 height 15
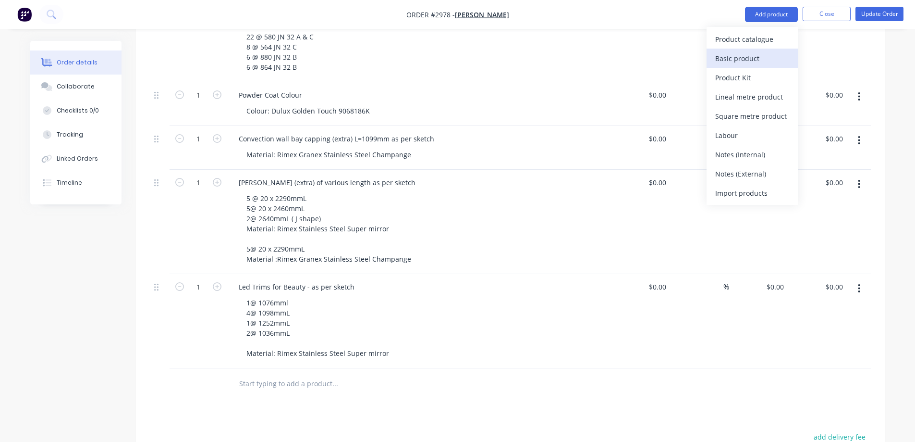
click at [759, 61] on div "Basic product" at bounding box center [753, 58] width 74 height 14
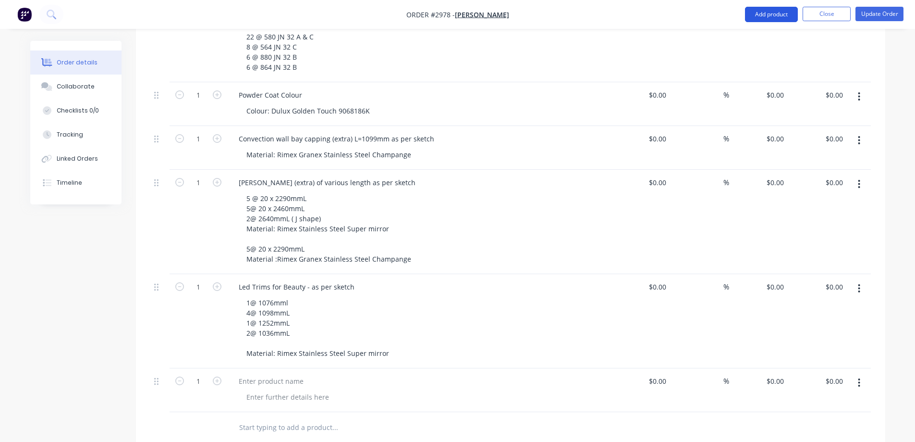
click at [760, 11] on button "Add product" at bounding box center [771, 14] width 53 height 15
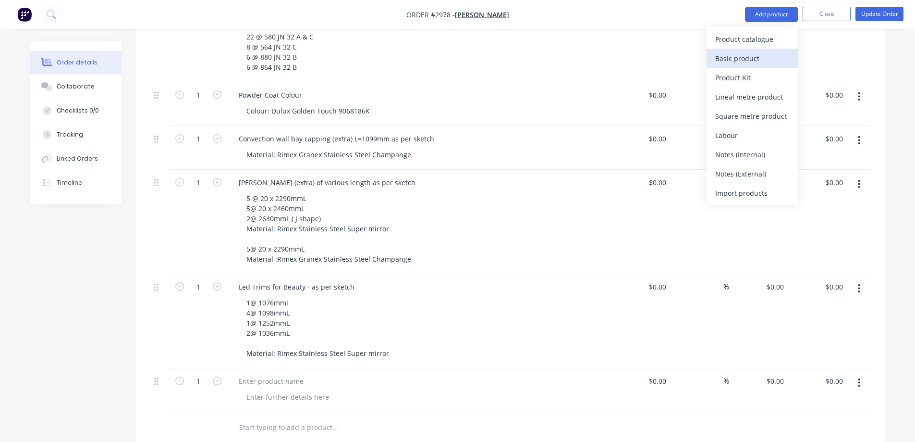
click at [759, 61] on div "Basic product" at bounding box center [753, 58] width 74 height 14
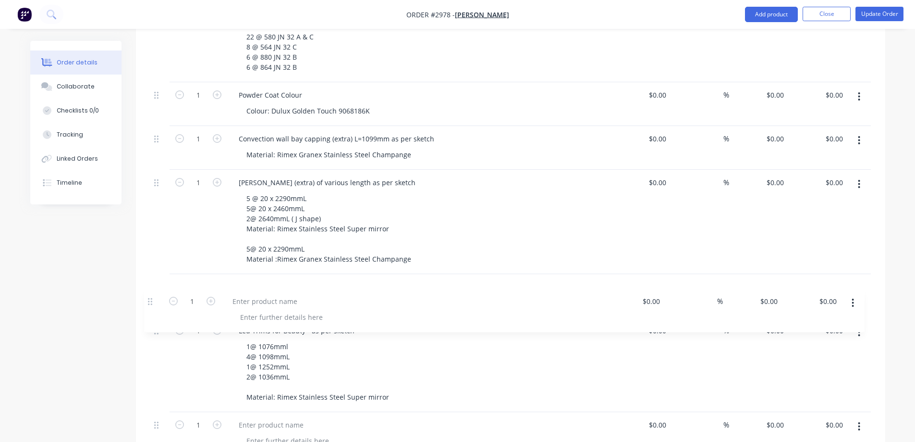
scroll to position [2115, 0]
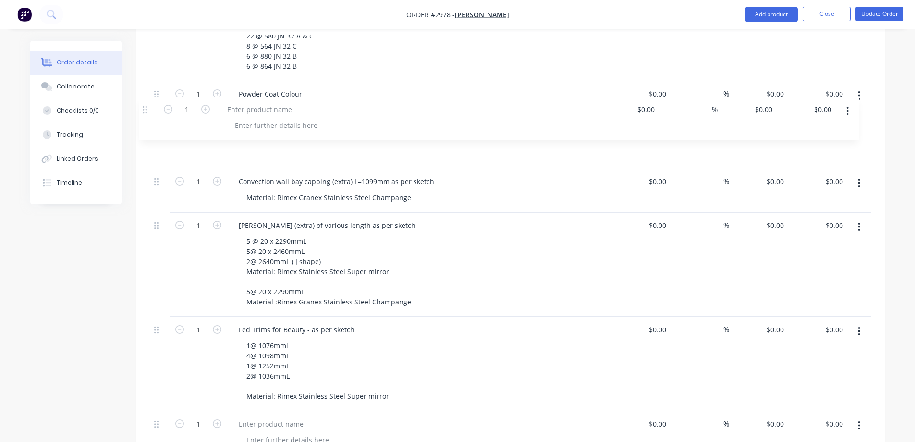
drag, startPoint x: 161, startPoint y: 356, endPoint x: 148, endPoint y: 107, distance: 249.2
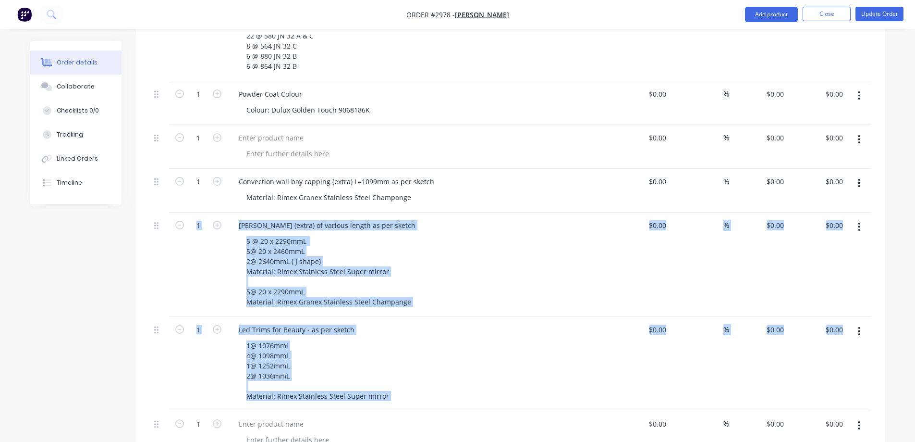
drag, startPoint x: 158, startPoint y: 403, endPoint x: 164, endPoint y: 288, distance: 115.5
click at [158, 420] on icon at bounding box center [156, 423] width 4 height 7
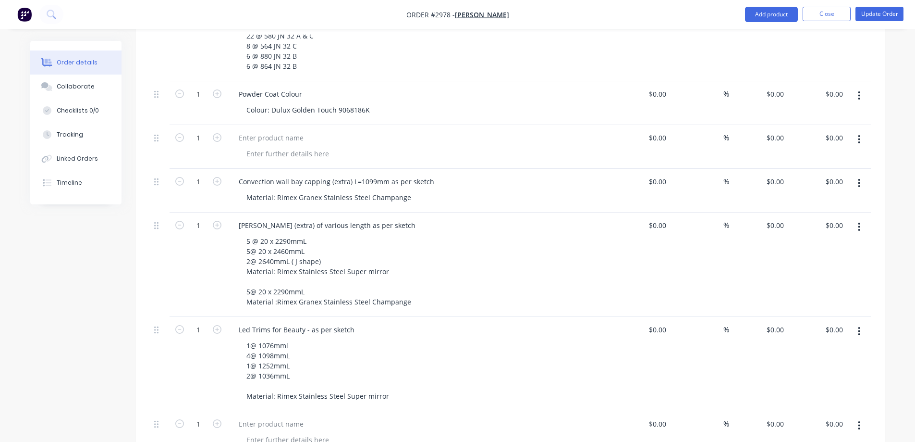
click at [436, 147] on div at bounding box center [423, 154] width 369 height 14
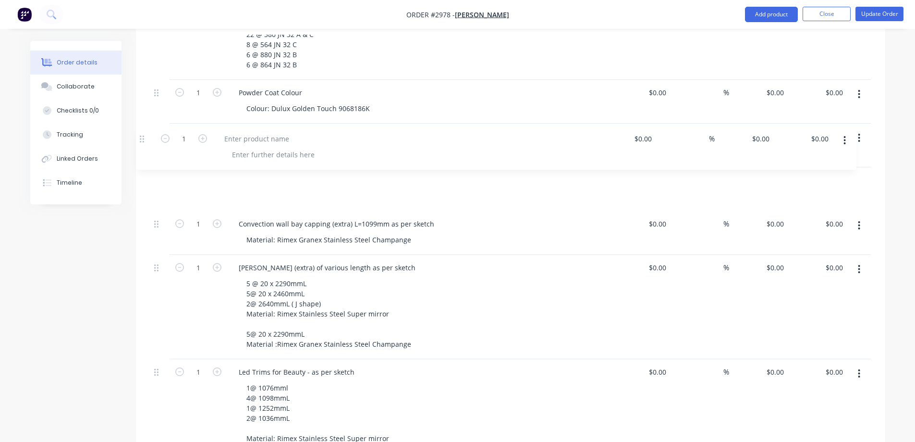
drag, startPoint x: 158, startPoint y: 400, endPoint x: 144, endPoint y: 137, distance: 262.7
click at [867, 13] on button "Update Order" at bounding box center [880, 14] width 48 height 14
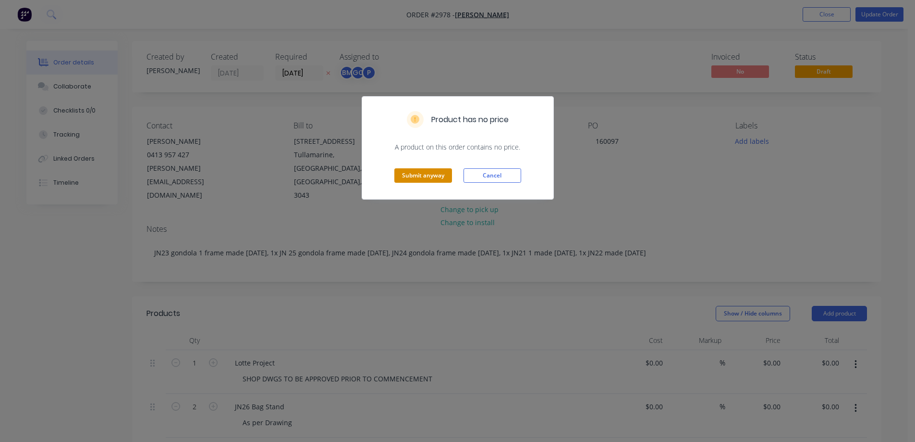
click at [439, 177] on button "Submit anyway" at bounding box center [424, 175] width 58 height 14
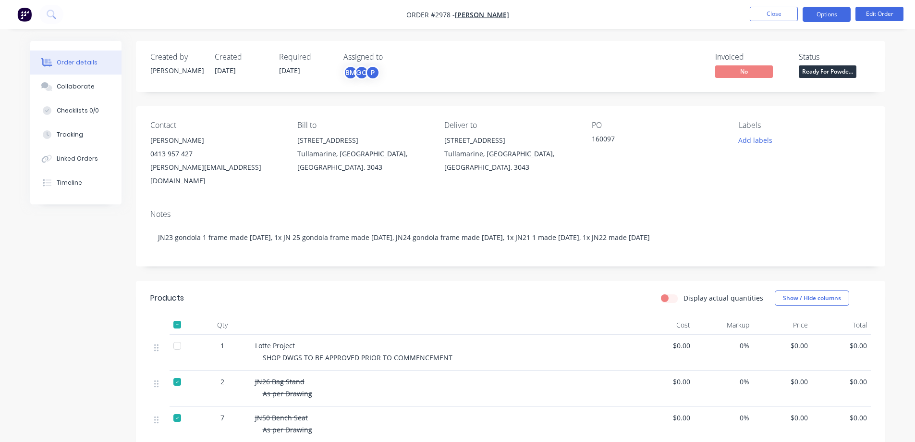
click at [825, 16] on button "Options" at bounding box center [827, 14] width 48 height 15
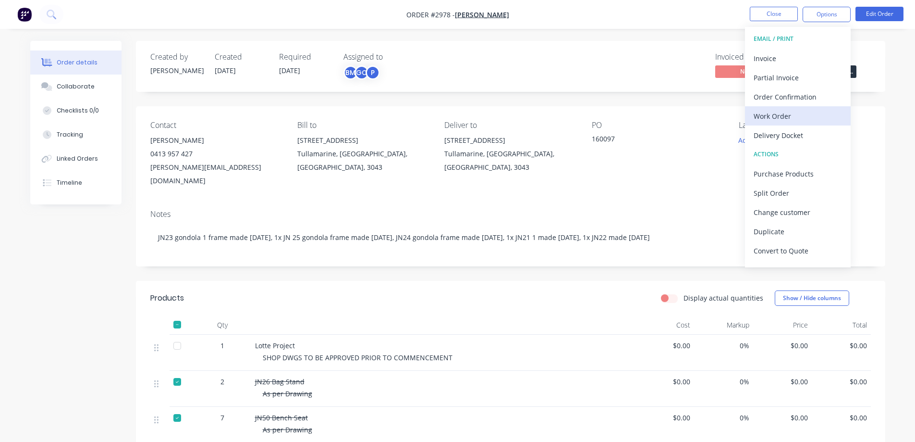
click at [789, 119] on div "Work Order" at bounding box center [798, 116] width 88 height 14
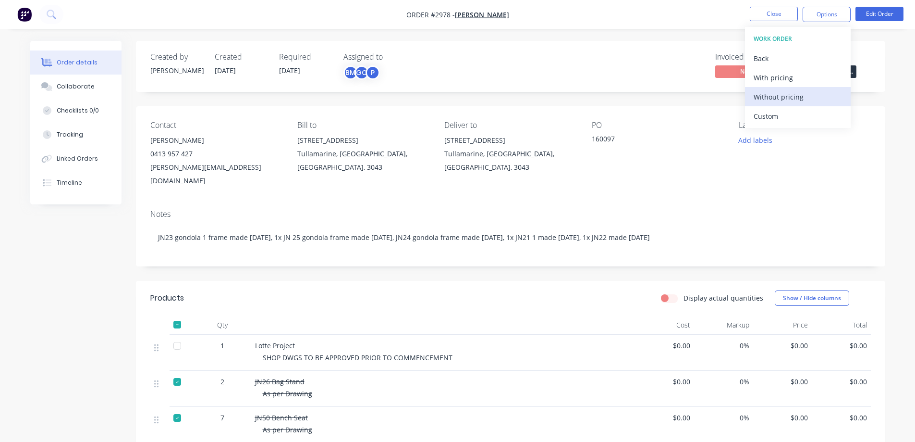
click at [779, 101] on div "Without pricing" at bounding box center [798, 97] width 88 height 14
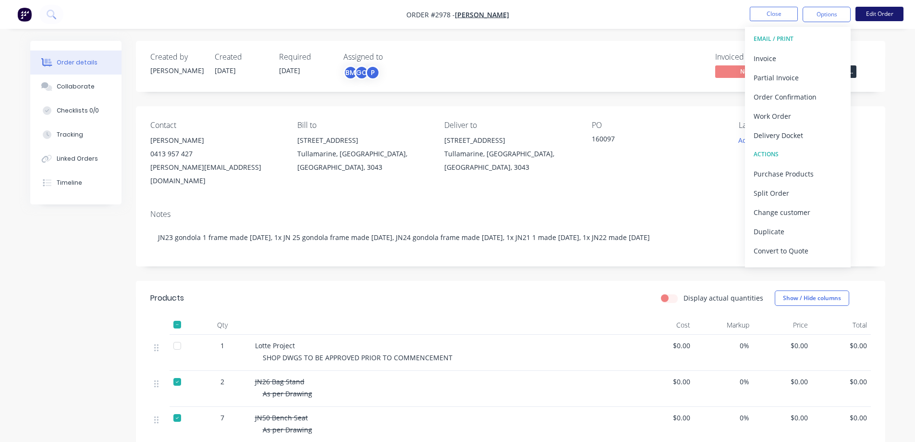
click at [876, 16] on button "Edit Order" at bounding box center [880, 14] width 48 height 14
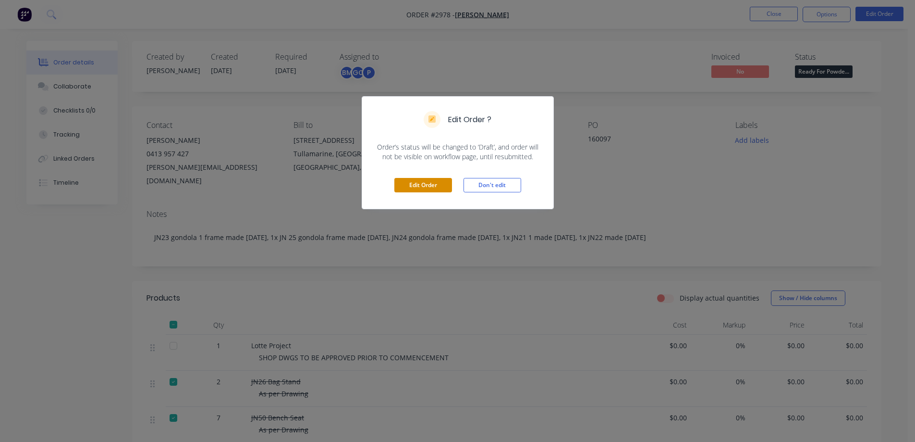
click at [424, 185] on button "Edit Order" at bounding box center [424, 185] width 58 height 14
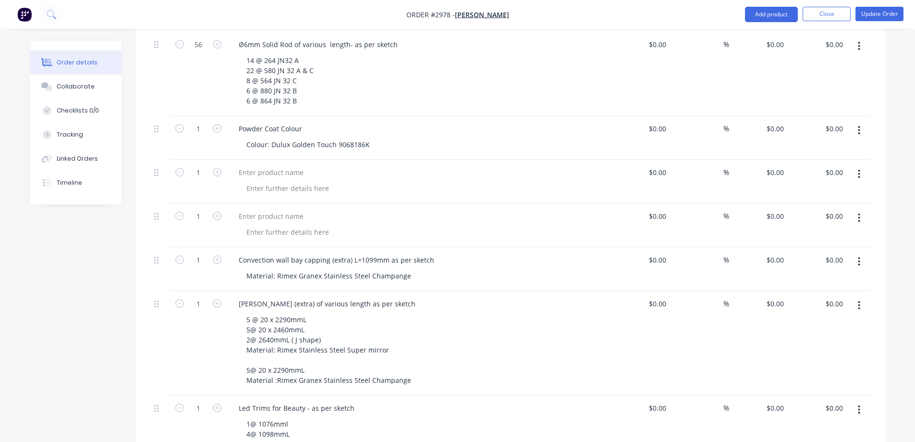
scroll to position [2066, 0]
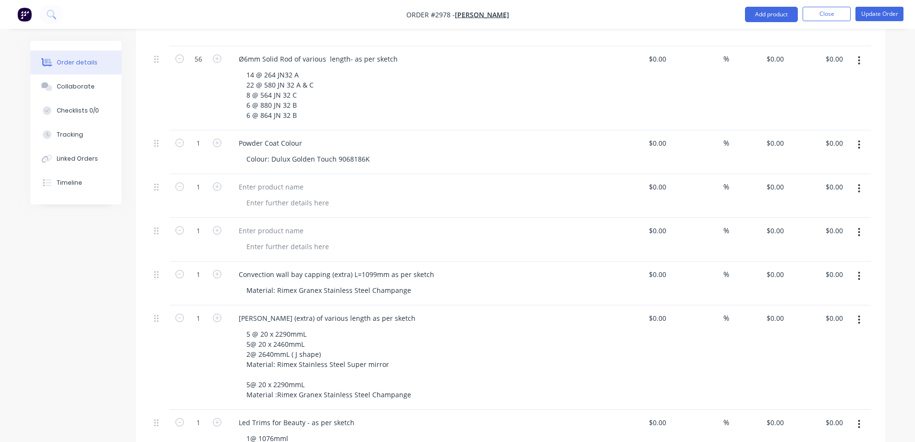
click at [862, 180] on button "button" at bounding box center [859, 188] width 23 height 17
click at [837, 226] on div "Duplicate" at bounding box center [826, 233] width 74 height 14
click at [860, 183] on icon "button" at bounding box center [859, 188] width 2 height 11
click at [838, 261] on button "Delete" at bounding box center [825, 270] width 91 height 19
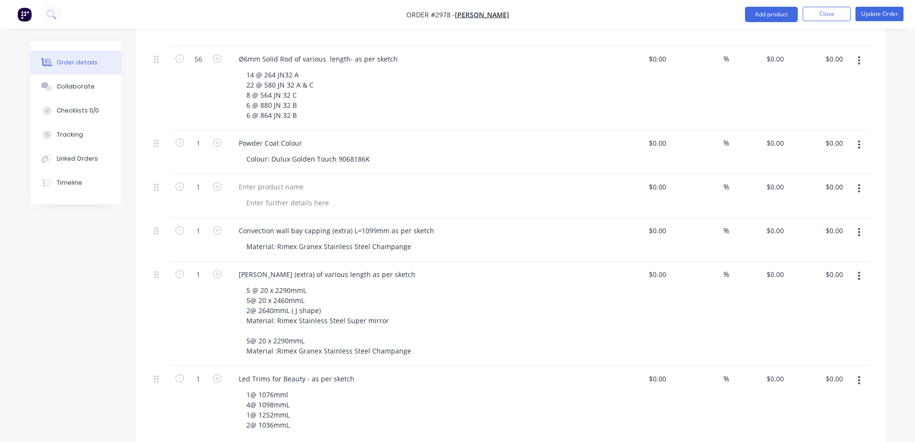
click at [860, 183] on icon "button" at bounding box center [859, 188] width 2 height 11
click at [840, 264] on div "Delete" at bounding box center [826, 271] width 74 height 14
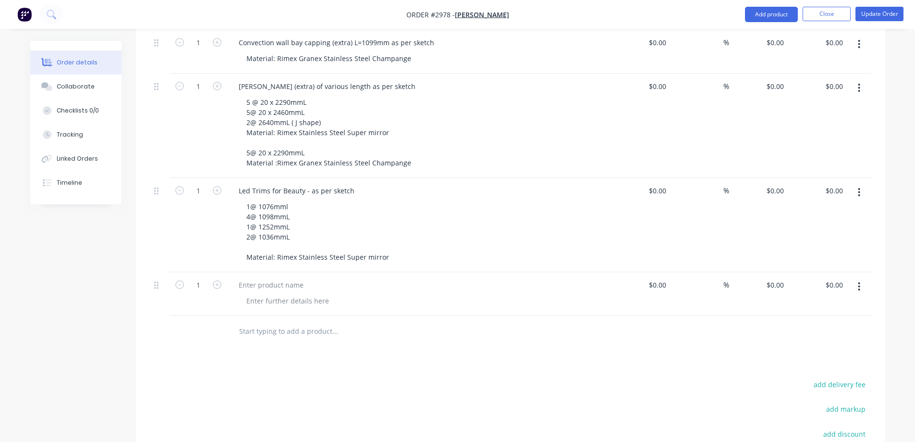
scroll to position [2162, 0]
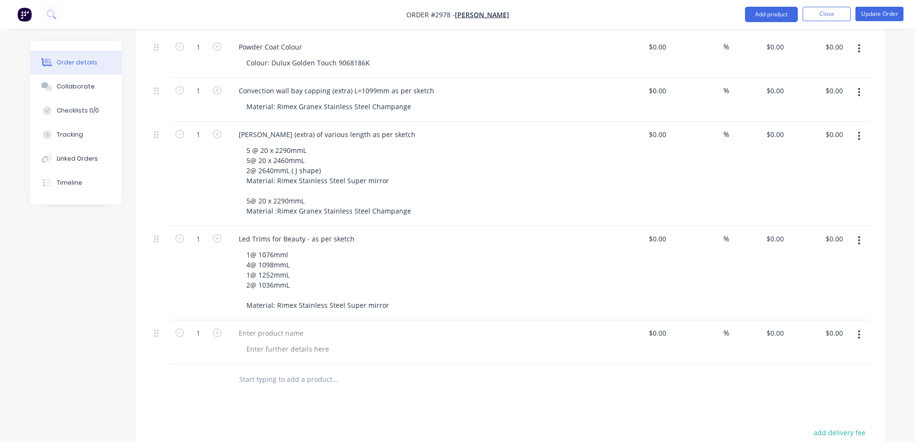
click at [859, 330] on icon "button" at bounding box center [860, 334] width 2 height 9
click at [820, 410] on div "Delete" at bounding box center [826, 417] width 74 height 14
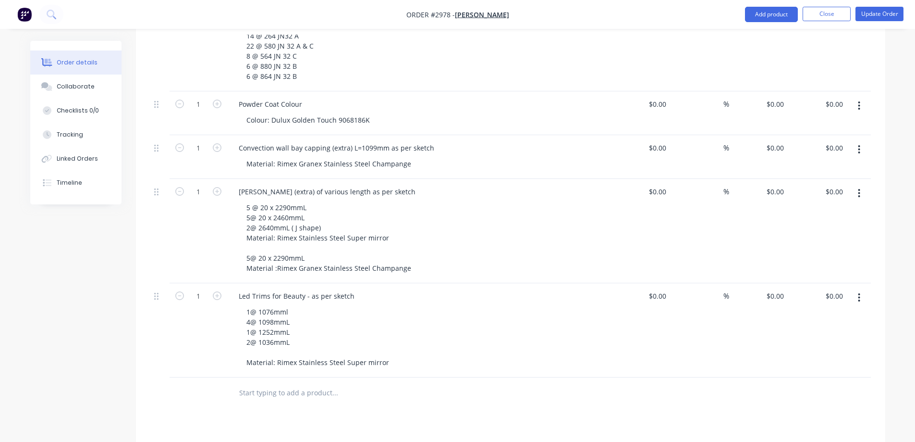
scroll to position [2098, 0]
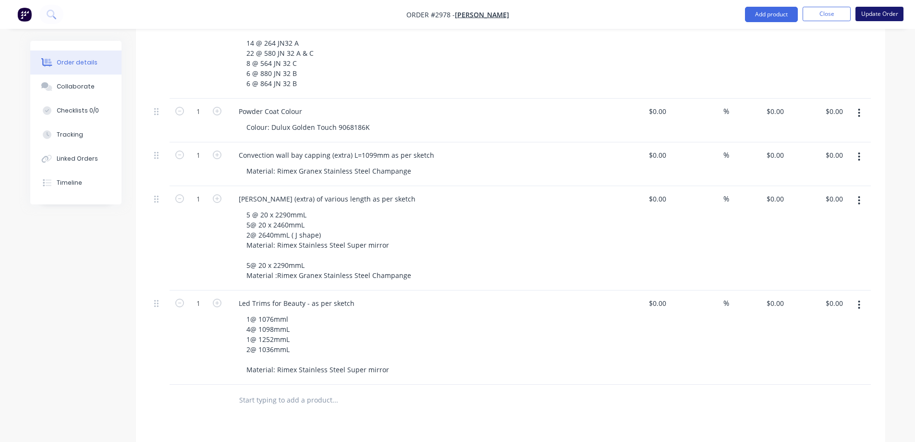
click at [888, 14] on button "Update Order" at bounding box center [880, 14] width 48 height 14
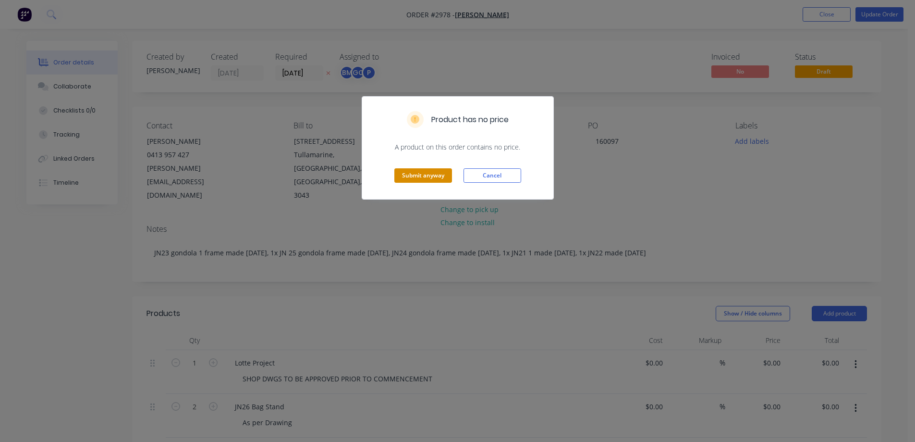
click at [440, 176] on button "Submit anyway" at bounding box center [424, 175] width 58 height 14
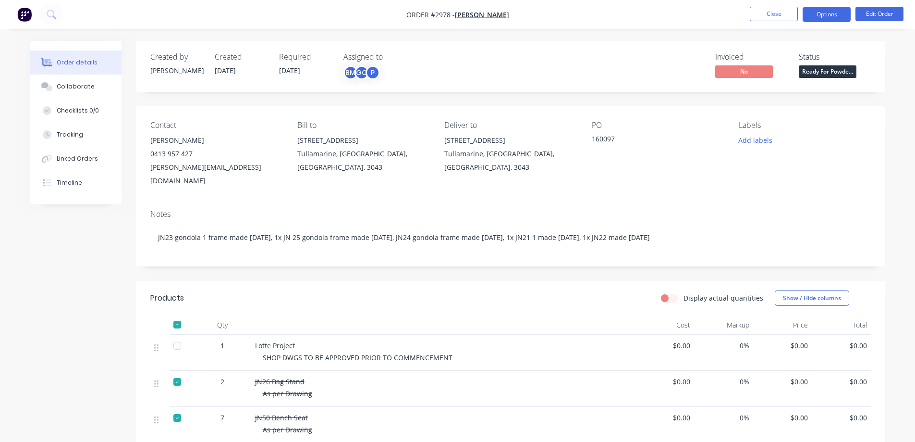
click at [818, 9] on button "Options" at bounding box center [827, 14] width 48 height 15
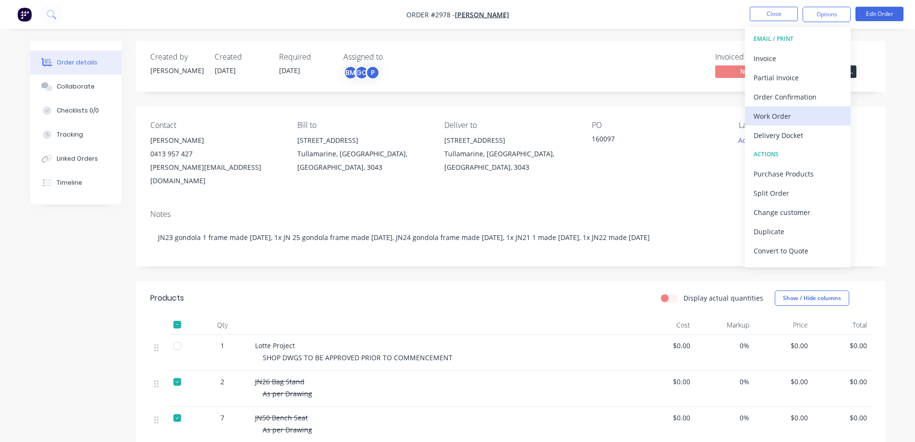
click at [789, 121] on div "Work Order" at bounding box center [798, 116] width 88 height 14
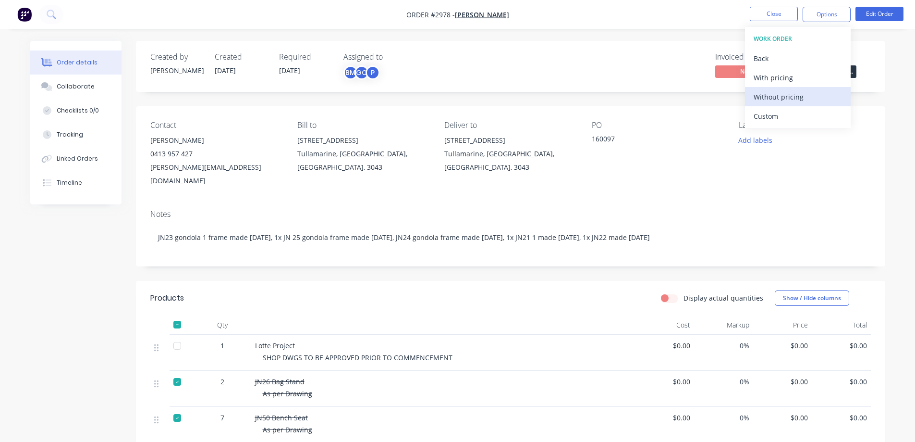
click at [779, 95] on div "Without pricing" at bounding box center [798, 97] width 88 height 14
